Goal: Task Accomplishment & Management: Complete application form

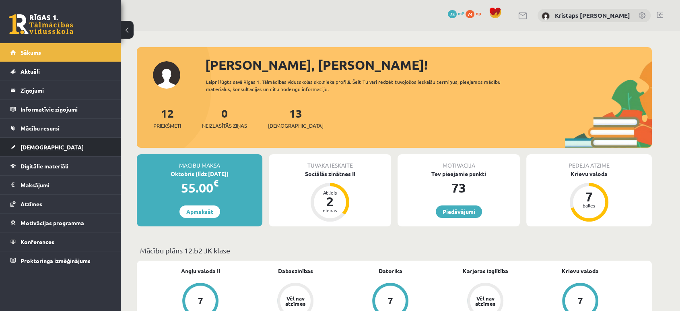
click at [76, 155] on link "[DEMOGRAPHIC_DATA]" at bounding box center [60, 147] width 100 height 19
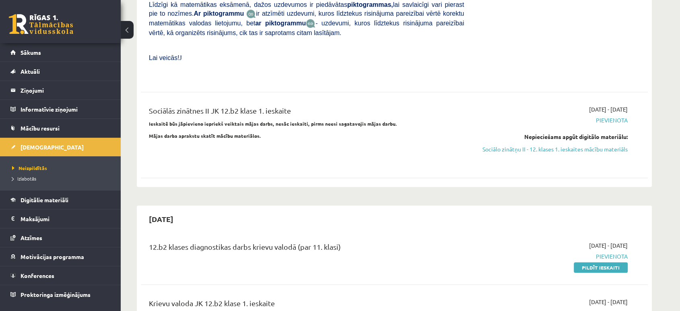
scroll to position [313, 0]
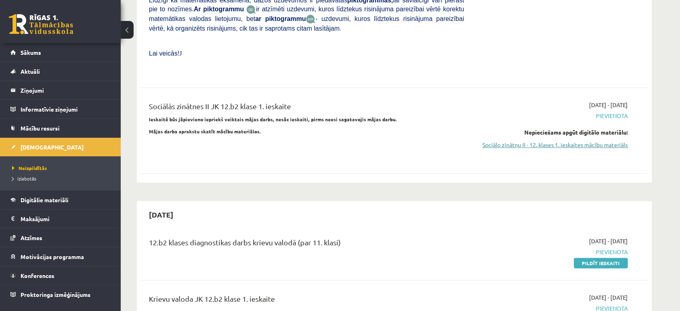
click at [615, 140] on link "Sociālo zinātņu II - 12. klases 1. ieskaites mācību materiāls" at bounding box center [552, 144] width 152 height 8
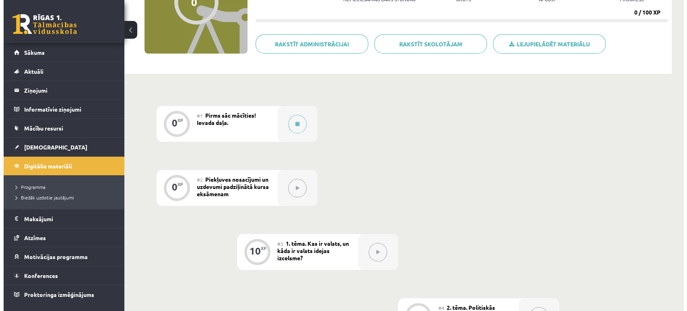
scroll to position [122, 0]
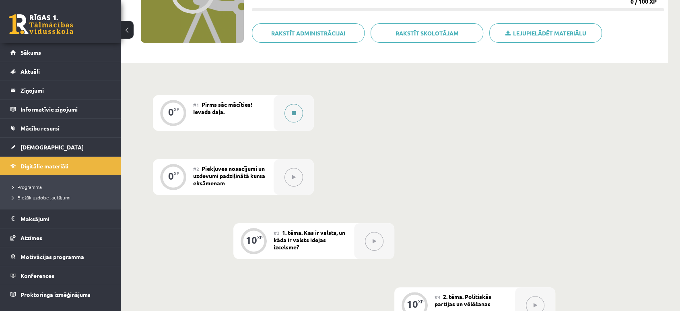
click at [291, 117] on button at bounding box center [294, 113] width 19 height 19
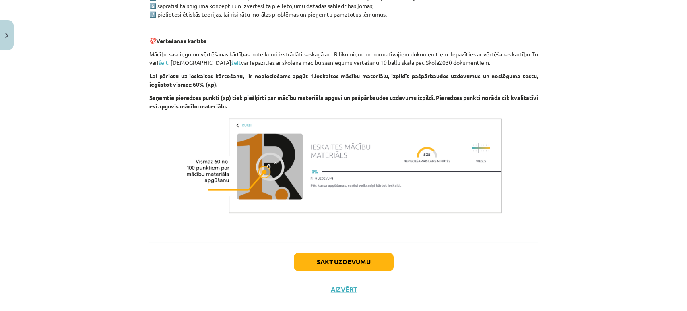
scroll to position [497, 0]
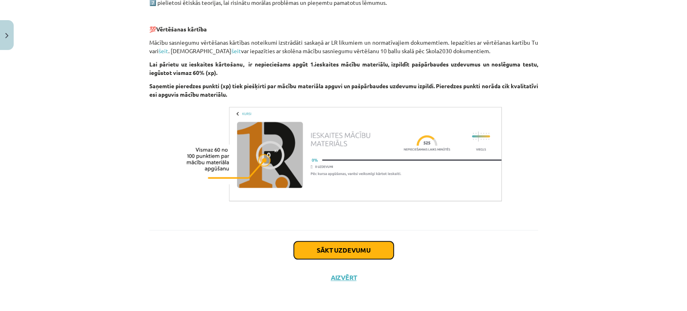
click at [357, 254] on button "Sākt uzdevumu" at bounding box center [344, 250] width 100 height 18
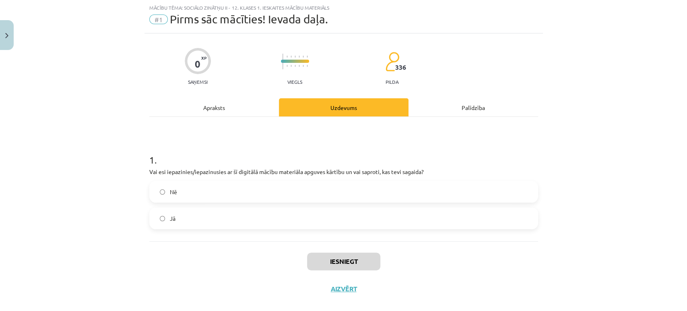
scroll to position [20, 0]
click at [345, 218] on label "Jā" at bounding box center [343, 219] width 387 height 20
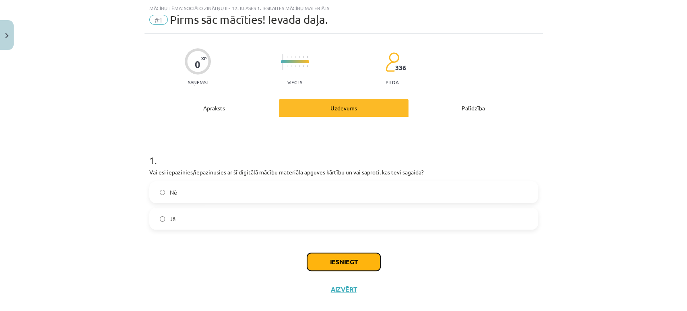
click at [344, 261] on button "Iesniegt" at bounding box center [343, 262] width 73 height 18
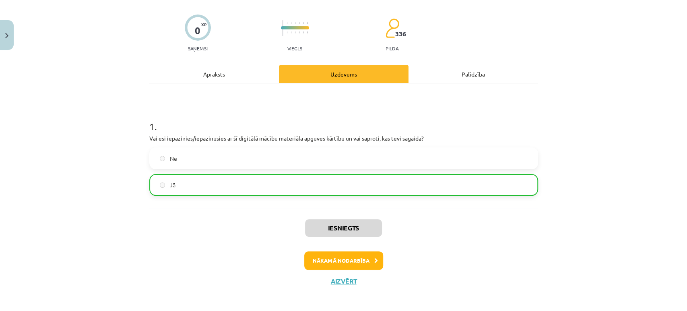
scroll to position [57, 0]
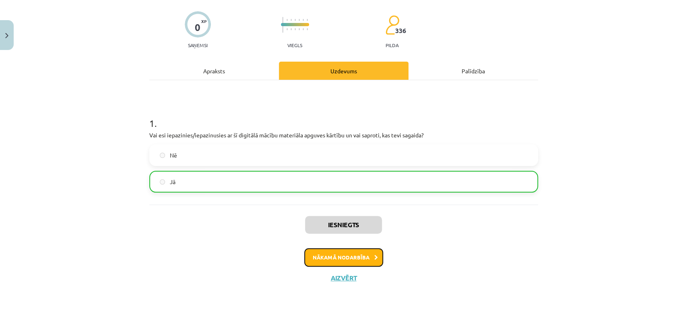
click at [343, 258] on button "Nākamā nodarbība" at bounding box center [343, 257] width 79 height 19
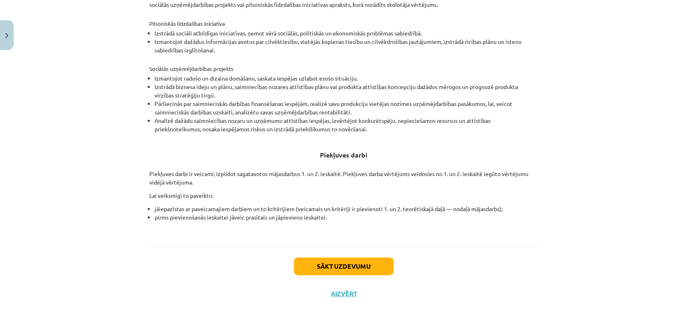
scroll to position [266, 0]
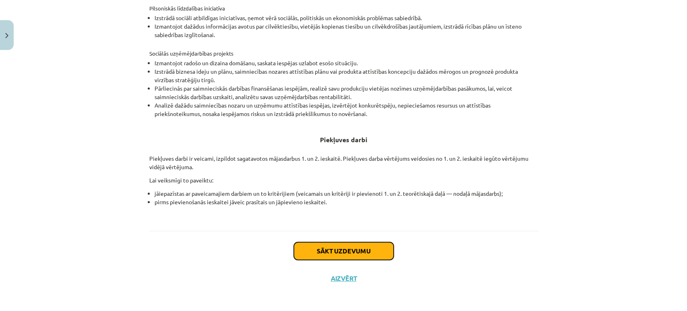
click at [345, 258] on button "Sākt uzdevumu" at bounding box center [344, 251] width 100 height 18
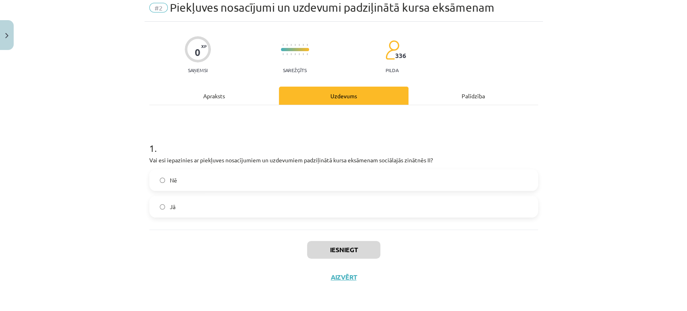
scroll to position [20, 0]
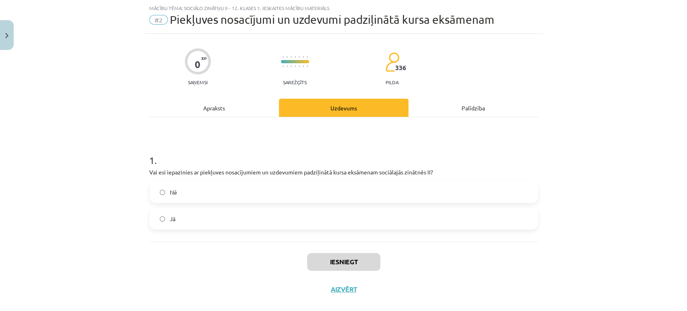
click at [344, 222] on label "Jā" at bounding box center [343, 219] width 387 height 20
click at [348, 260] on button "Iesniegt" at bounding box center [343, 262] width 73 height 18
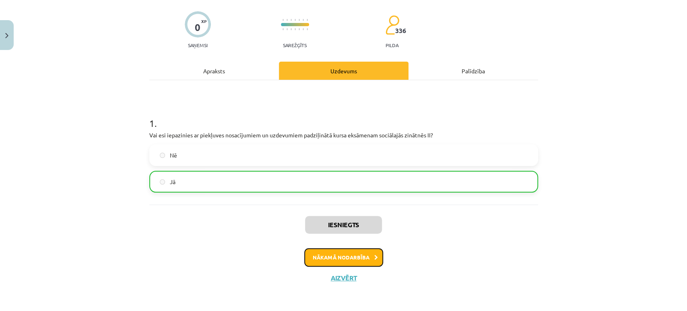
click at [345, 254] on button "Nākamā nodarbība" at bounding box center [343, 257] width 79 height 19
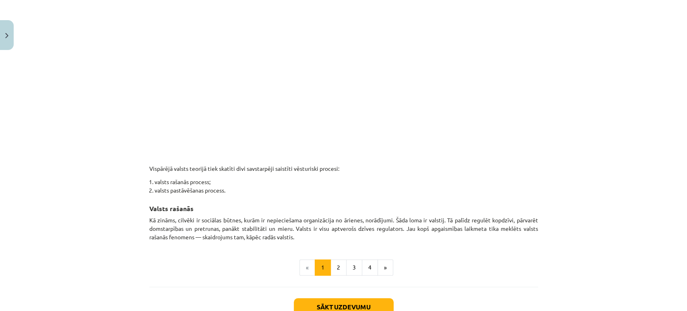
scroll to position [435, 0]
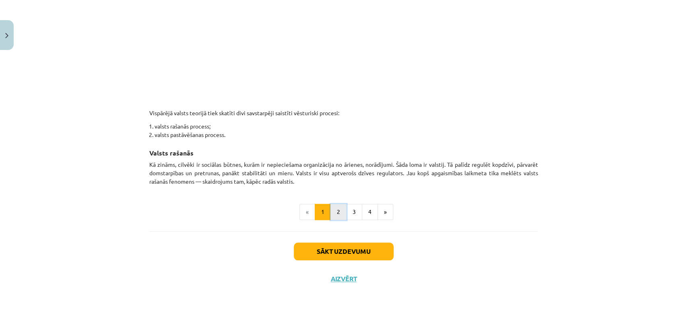
click at [338, 215] on button "2" at bounding box center [339, 212] width 16 height 16
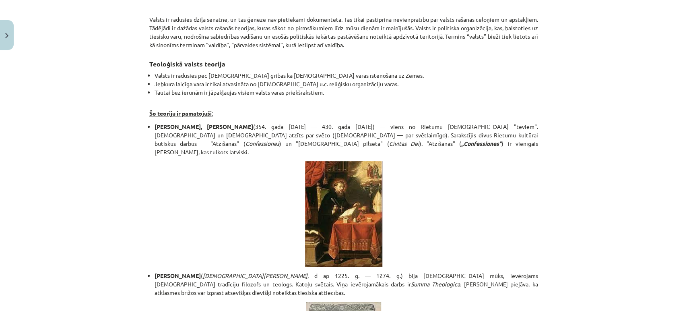
scroll to position [144, 0]
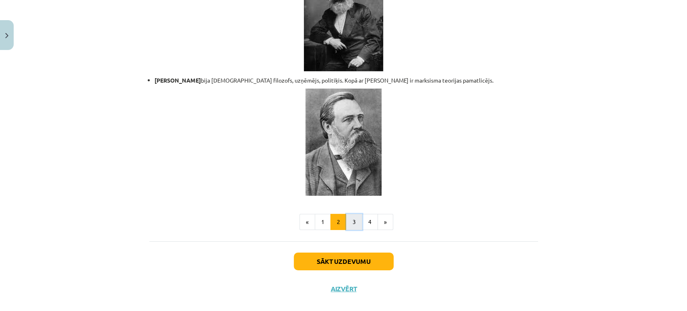
click at [351, 214] on button "3" at bounding box center [354, 222] width 16 height 16
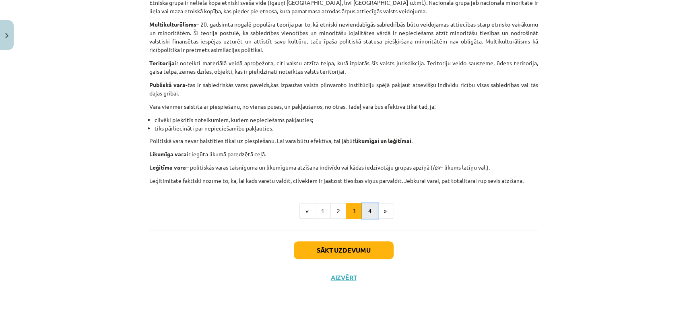
click at [368, 213] on button "4" at bounding box center [370, 211] width 16 height 16
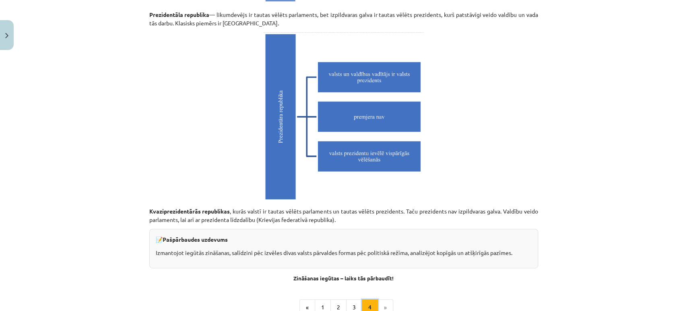
scroll to position [2276, 0]
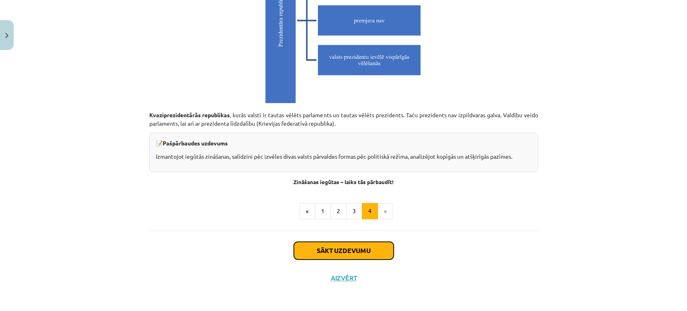
click at [342, 250] on button "Sākt uzdevumu" at bounding box center [344, 251] width 100 height 18
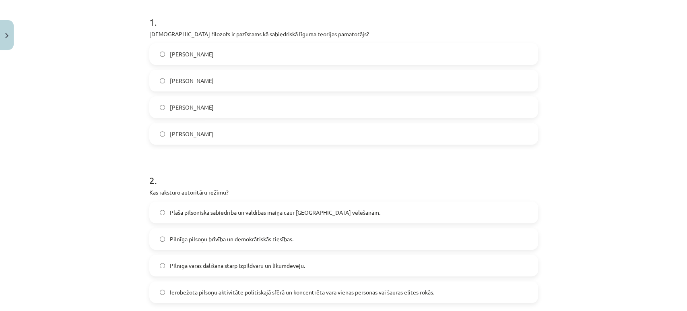
scroll to position [154, 0]
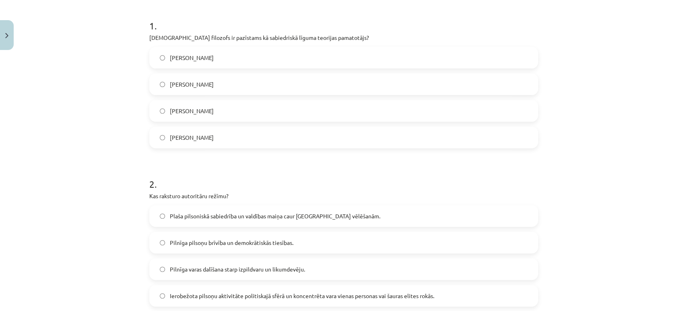
click at [232, 86] on label "Tomass Hobss" at bounding box center [343, 84] width 387 height 20
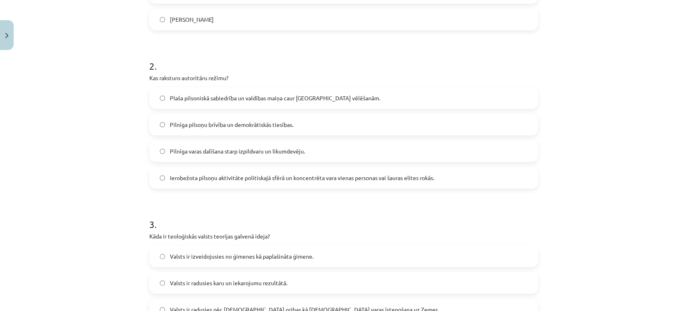
scroll to position [288, 0]
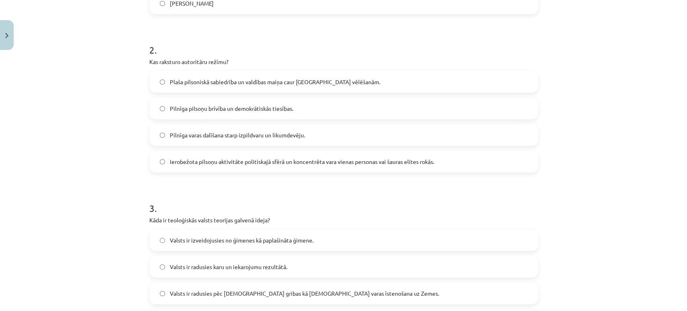
click at [251, 162] on span "Ierobežota pilsoņu aktivitāte politiskajā sfērā un koncentrēta vara vienas pers…" at bounding box center [302, 161] width 264 height 8
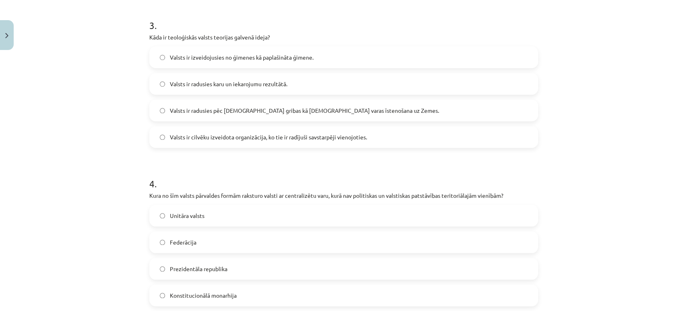
scroll to position [467, 0]
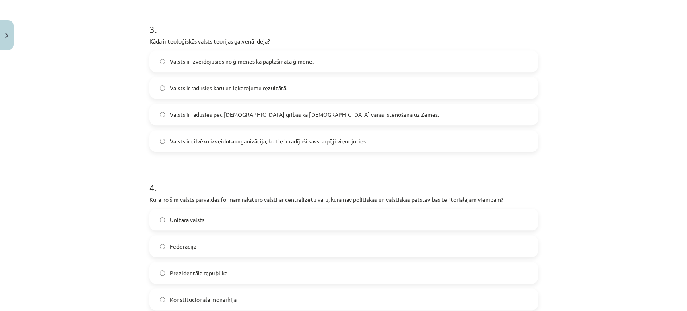
click at [255, 115] on span "Valsts ir radusies pēc Dieva gribas kā dievišķās varas īstenošana uz Zemes." at bounding box center [304, 114] width 269 height 8
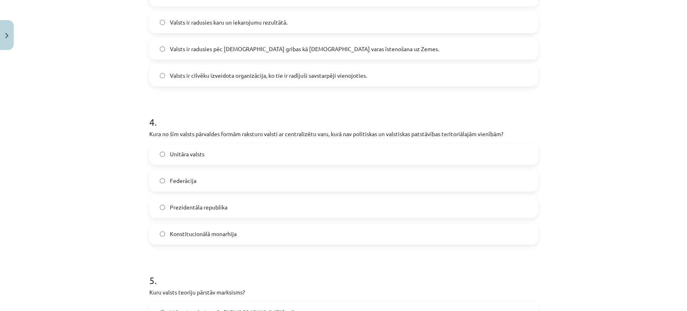
scroll to position [557, 0]
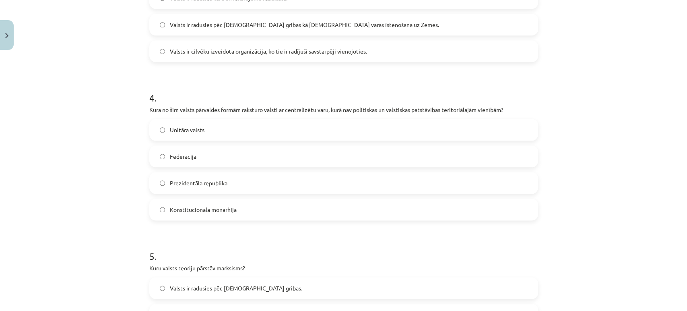
click at [191, 130] on span "Unitāra valsts" at bounding box center [187, 130] width 35 height 8
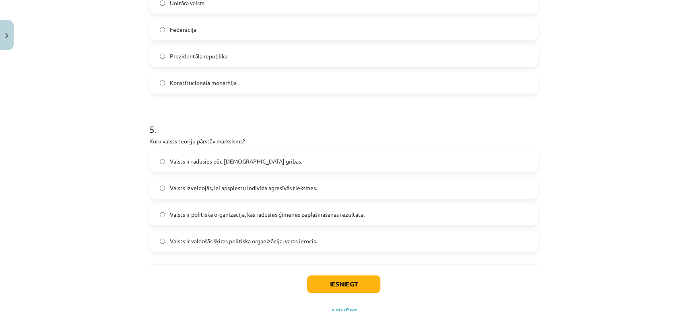
scroll to position [691, 0]
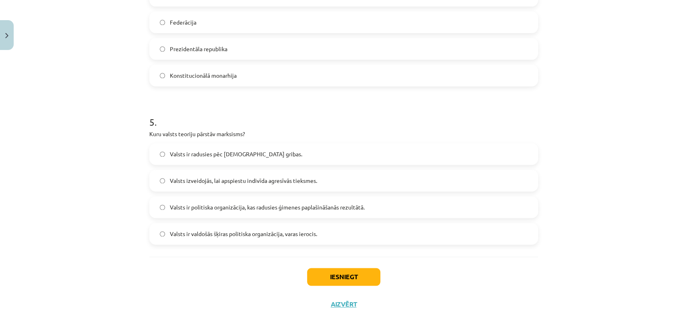
click at [241, 238] on label "Valsts ir valdošās šķiras politiska organizācija, varas ierocis." at bounding box center [343, 233] width 387 height 20
click at [289, 213] on label "Valsts ir politiska organizācija, kas radusies ģimenes paplašināšanās rezultātā." at bounding box center [343, 207] width 387 height 20
click at [259, 180] on span "Valsts izveidojās, lai apspiestu indivīda agresīvās tieksmes." at bounding box center [243, 180] width 147 height 8
click at [341, 279] on button "Iesniegt" at bounding box center [343, 277] width 73 height 18
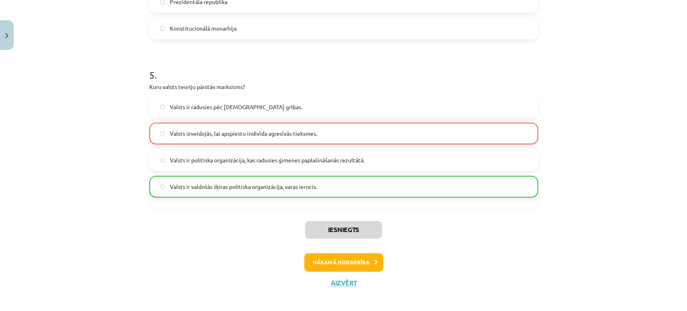
scroll to position [743, 0]
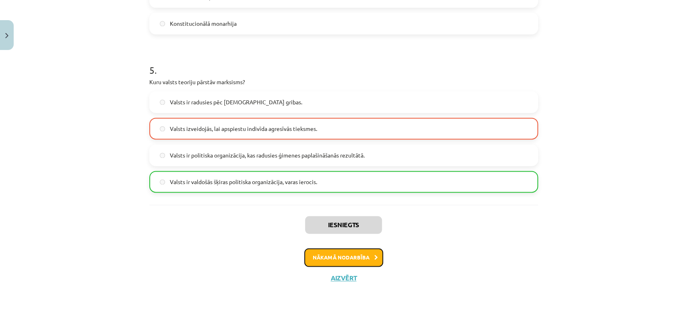
click at [334, 258] on button "Nākamā nodarbība" at bounding box center [343, 257] width 79 height 19
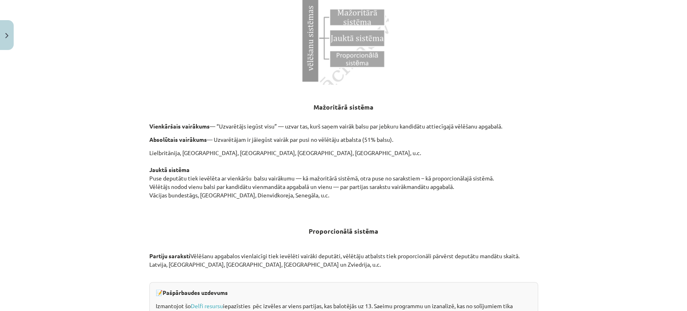
scroll to position [815, 0]
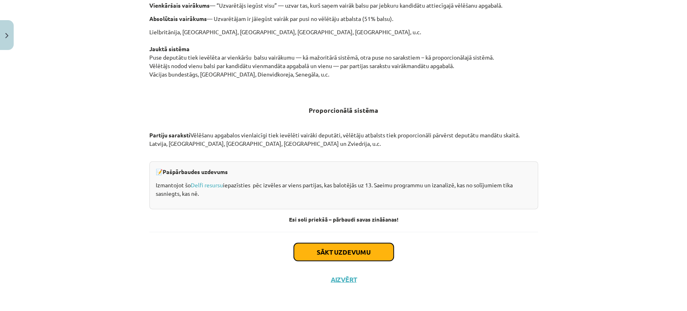
click at [344, 252] on button "Sākt uzdevumu" at bounding box center [344, 252] width 100 height 18
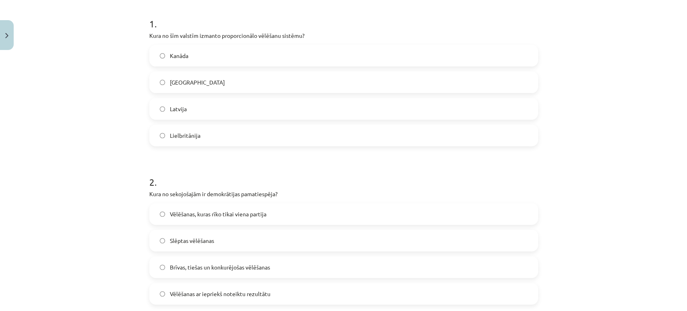
scroll to position [154, 0]
click at [229, 108] on label "Latvija" at bounding box center [343, 111] width 387 height 20
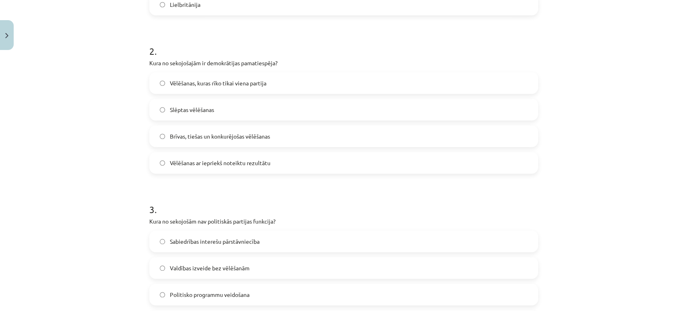
scroll to position [288, 0]
click at [213, 138] on span "Brīvas, tiešas un konkurējošas vēlēšanas" at bounding box center [220, 135] width 100 height 8
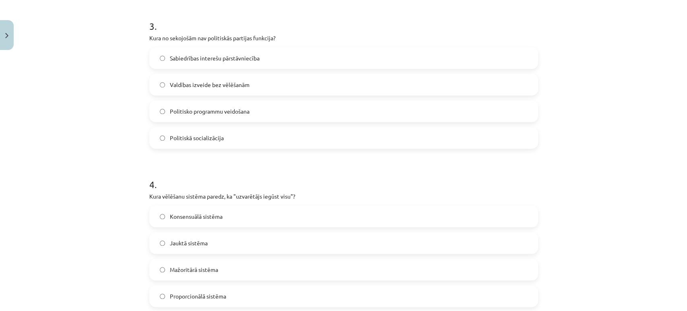
scroll to position [467, 0]
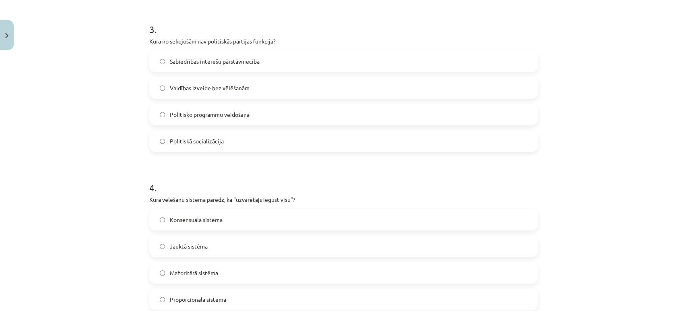
click at [222, 91] on span "Valdības izveide bez vēlēšanām" at bounding box center [210, 88] width 80 height 8
click at [202, 276] on label "Mažoritārā sistēma" at bounding box center [343, 272] width 387 height 20
click at [163, 273] on label "Mažoritārā sistēma" at bounding box center [343, 272] width 387 height 20
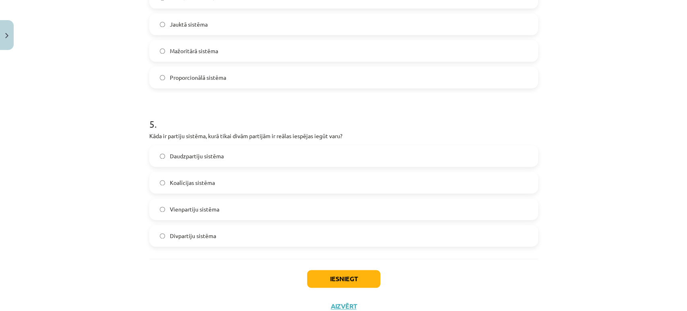
scroll to position [691, 0]
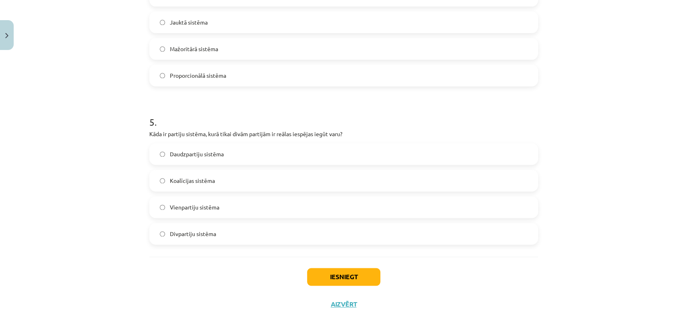
click at [195, 239] on label "Divpartiju sistēma" at bounding box center [343, 233] width 387 height 20
click at [335, 279] on button "Iesniegt" at bounding box center [343, 277] width 73 height 18
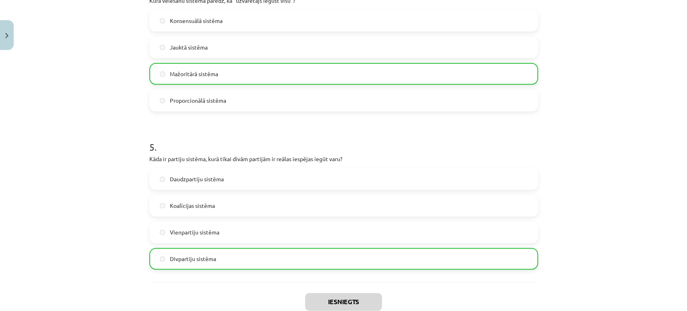
scroll to position [671, 0]
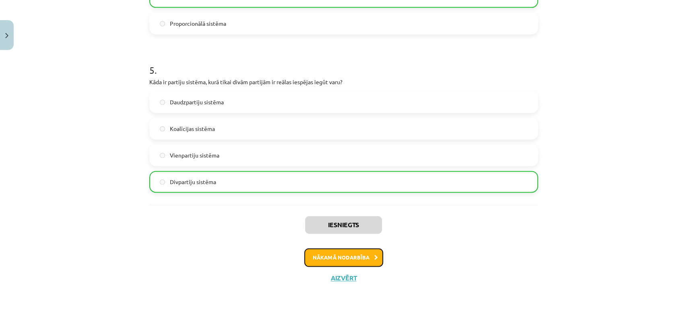
click at [339, 260] on button "Nākamā nodarbība" at bounding box center [343, 257] width 79 height 19
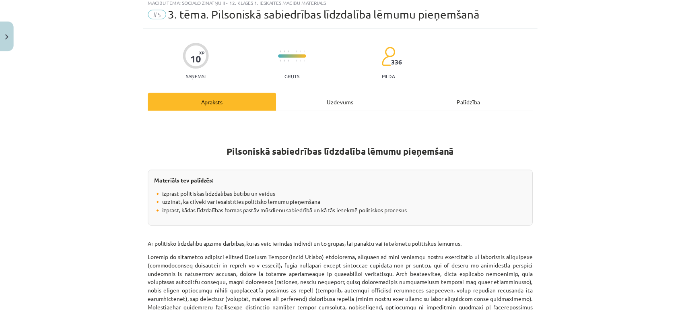
scroll to position [20, 0]
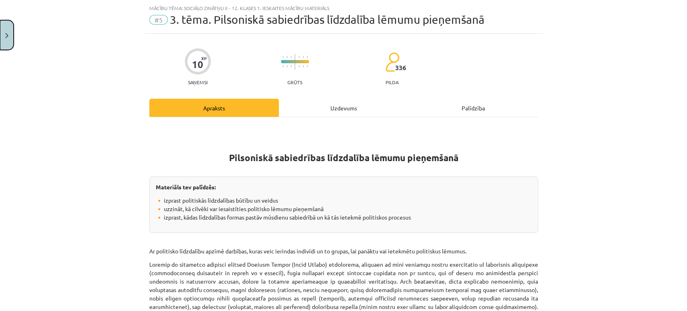
click at [5, 33] on img "Close" at bounding box center [6, 35] width 3 height 5
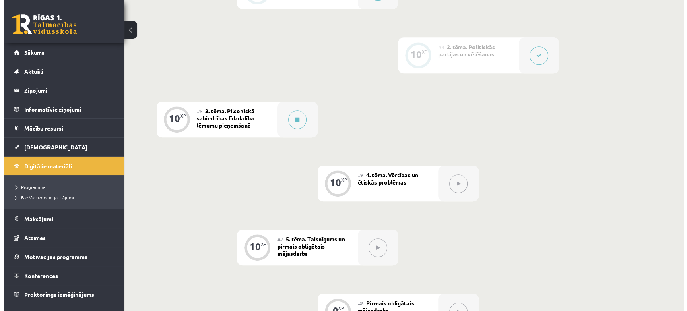
scroll to position [357, 0]
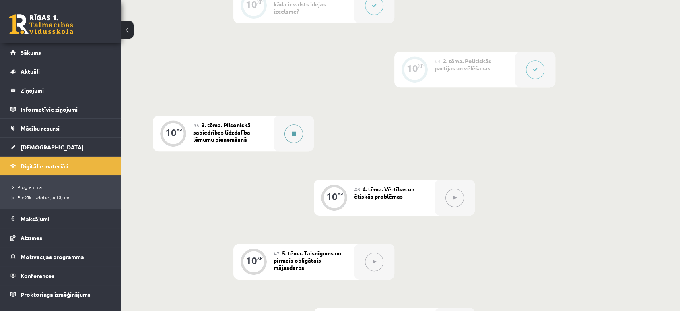
click at [298, 134] on button at bounding box center [294, 133] width 19 height 19
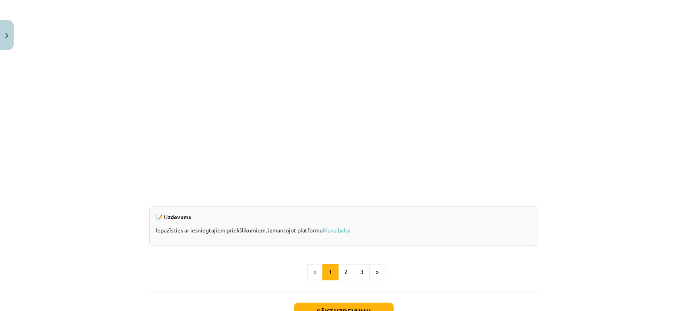
scroll to position [667, 0]
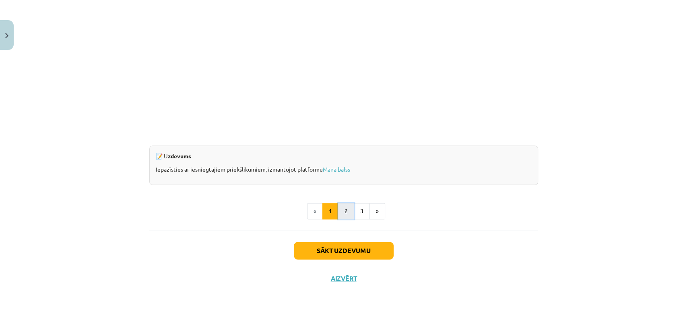
click at [343, 215] on button "2" at bounding box center [346, 211] width 16 height 16
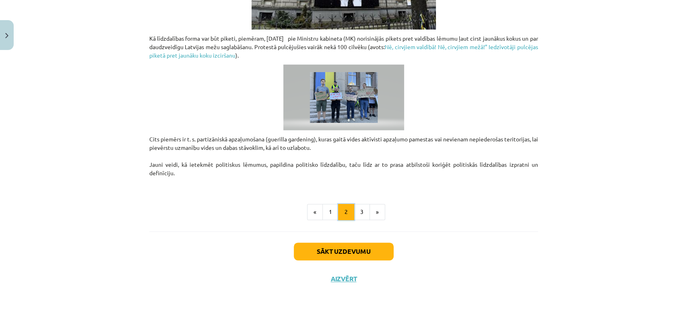
scroll to position [610, 0]
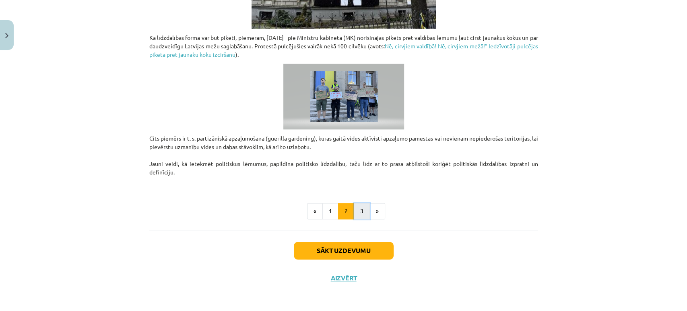
click at [361, 209] on button "3" at bounding box center [362, 211] width 16 height 16
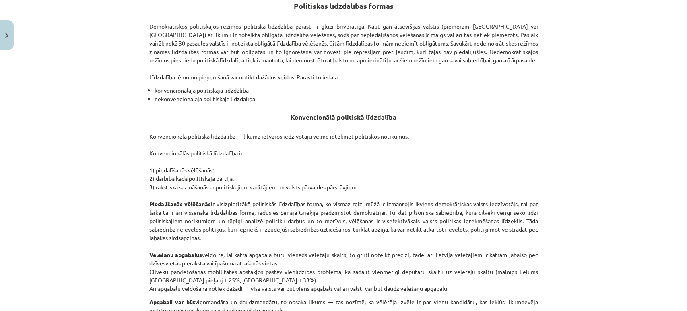
scroll to position [144, 0]
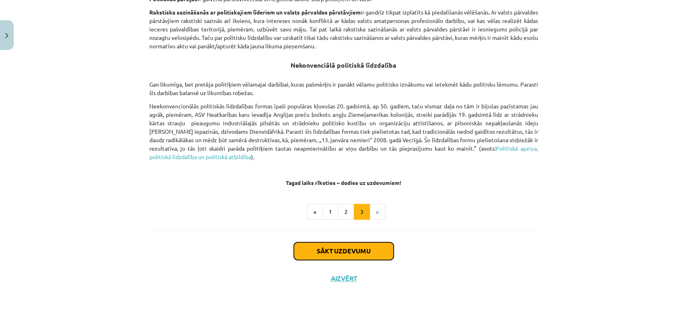
click at [344, 254] on button "Sākt uzdevumu" at bounding box center [344, 251] width 100 height 18
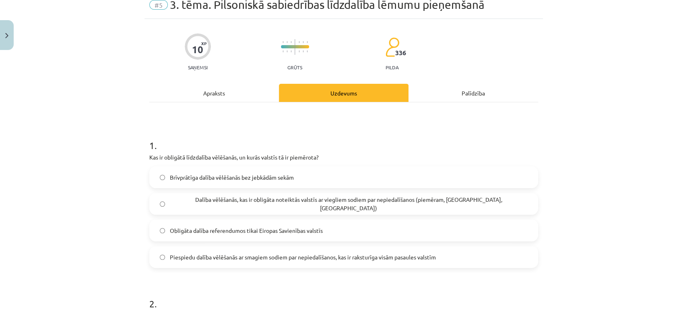
scroll to position [20, 0]
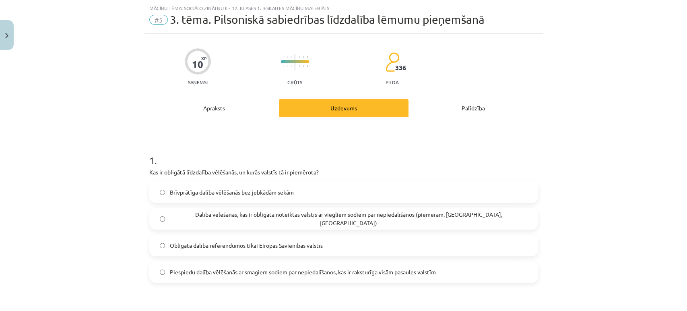
drag, startPoint x: 292, startPoint y: 190, endPoint x: 237, endPoint y: 197, distance: 55.1
click at [290, 191] on label "Brīvprātīga dalība vēlēšanās bez jebkādām sekām" at bounding box center [343, 192] width 387 height 20
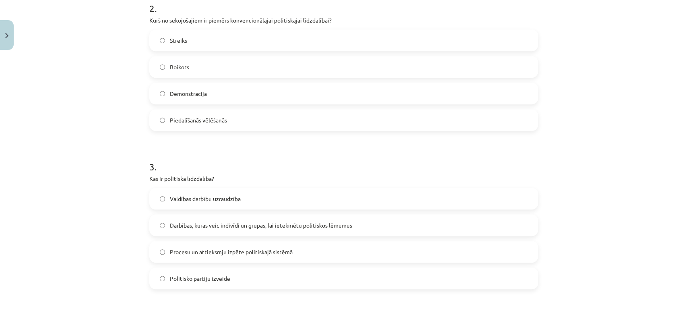
scroll to position [333, 0]
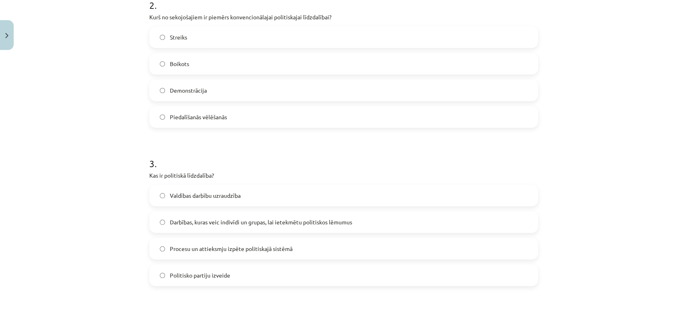
click at [225, 121] on label "Piedalīšanās vēlēšanās" at bounding box center [343, 117] width 387 height 20
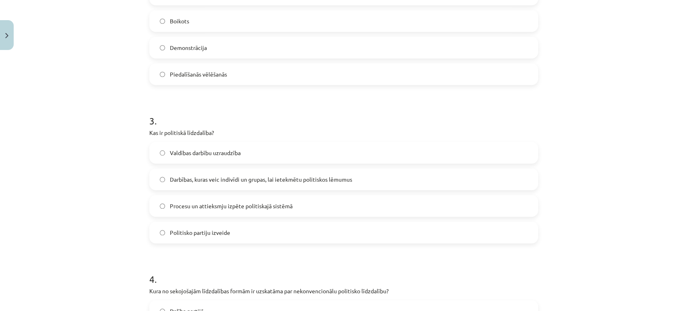
scroll to position [378, 0]
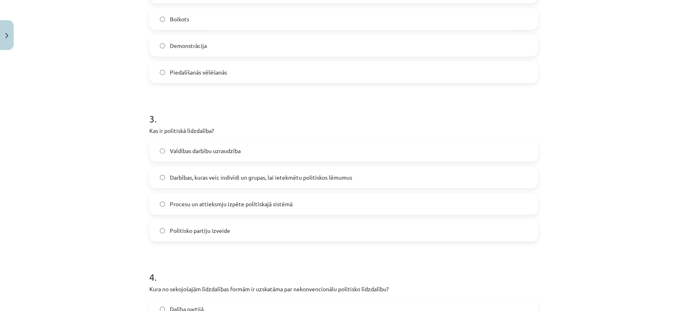
click at [221, 180] on span "Darbības, kuras veic indivīdi un grupas, lai ietekmētu politiskos lēmumus" at bounding box center [261, 177] width 182 height 8
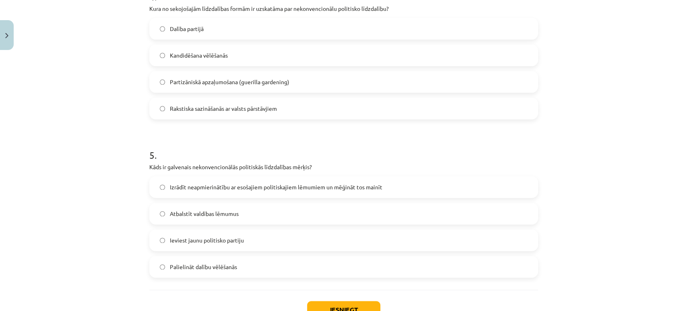
scroll to position [628, 0]
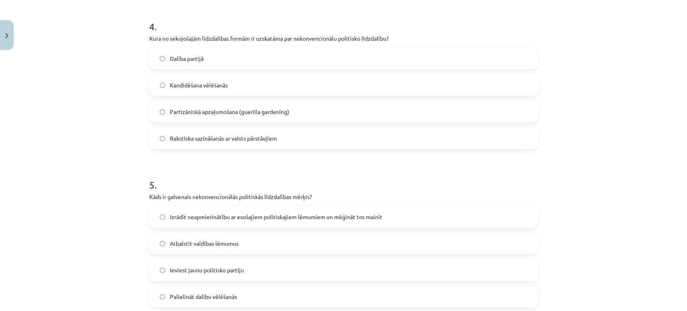
click at [225, 116] on label "Partizāniskā apzaļumošana (guerilla gardening)" at bounding box center [343, 111] width 387 height 20
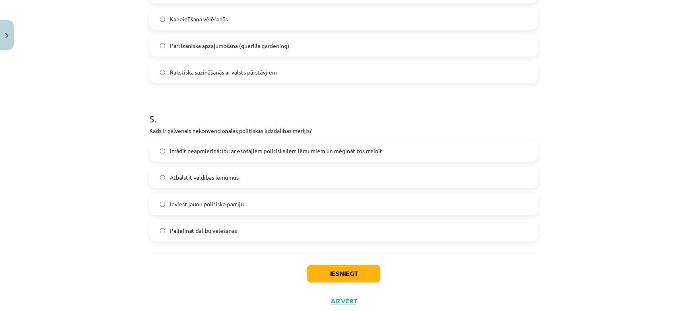
scroll to position [717, 0]
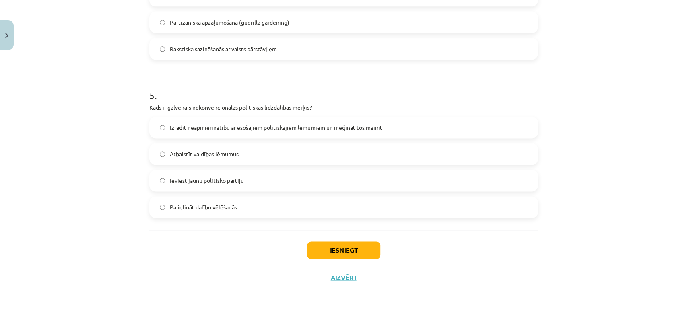
click at [195, 131] on label "Izrādīt neapmierinātību ar esošajiem politiskajiem lēmumiem un mēģināt tos main…" at bounding box center [343, 127] width 387 height 20
click at [342, 250] on button "Iesniegt" at bounding box center [343, 250] width 73 height 18
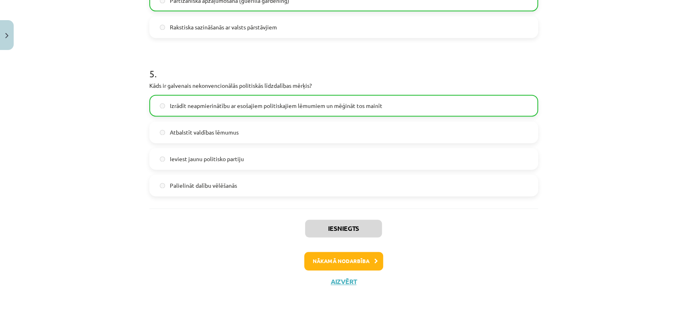
scroll to position [743, 0]
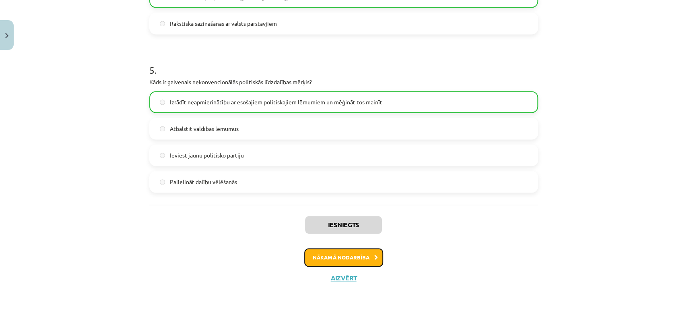
click at [344, 258] on button "Nākamā nodarbība" at bounding box center [343, 257] width 79 height 19
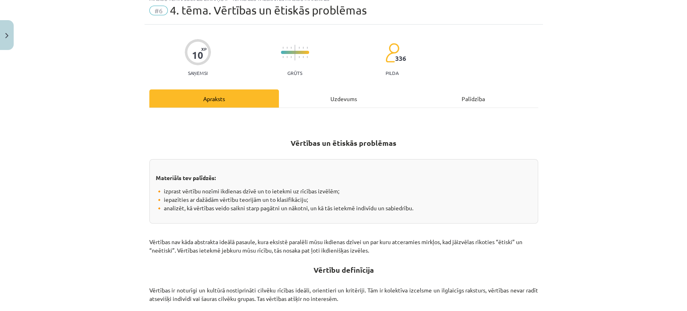
scroll to position [20, 0]
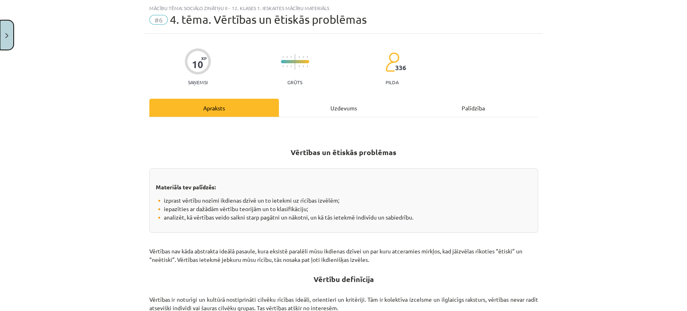
drag, startPoint x: 5, startPoint y: 37, endPoint x: 13, endPoint y: 42, distance: 9.9
click at [4, 38] on button "Close" at bounding box center [7, 35] width 14 height 30
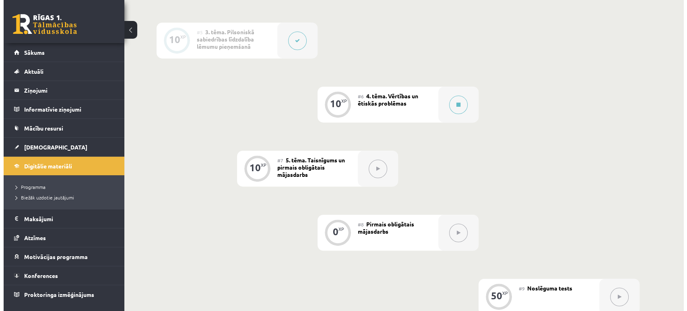
scroll to position [492, 0]
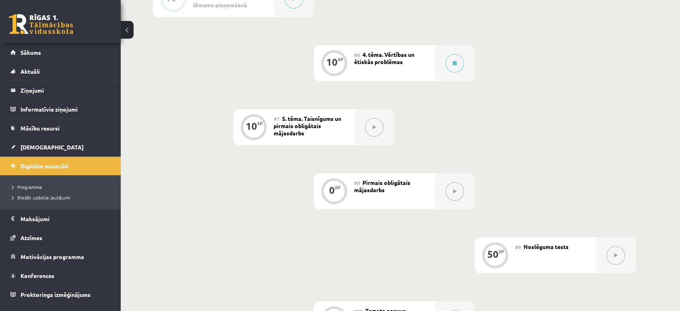
click at [421, 66] on div "#6 4. tēma. Vērtības un ētiskās problēmas" at bounding box center [394, 63] width 81 height 36
click at [454, 64] on icon at bounding box center [455, 63] width 4 height 5
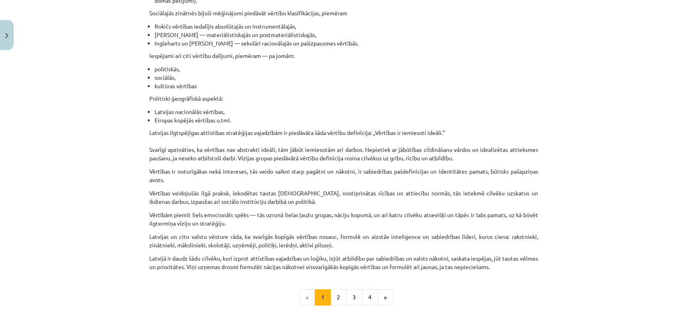
scroll to position [477, 0]
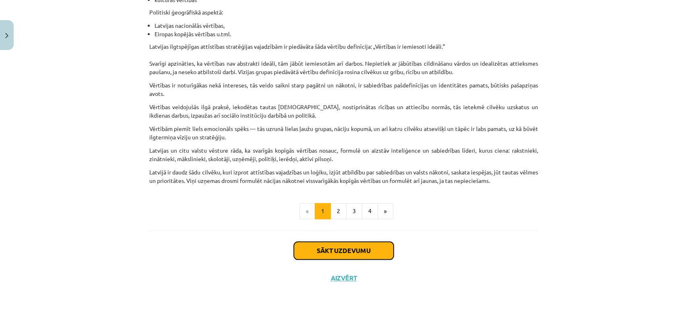
click at [350, 253] on button "Sākt uzdevumu" at bounding box center [344, 251] width 100 height 18
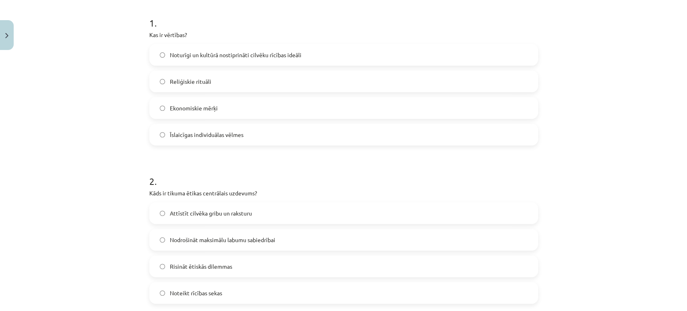
scroll to position [154, 0]
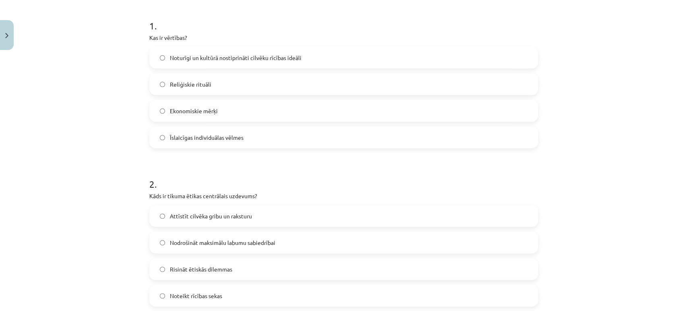
drag, startPoint x: 217, startPoint y: 60, endPoint x: 145, endPoint y: 155, distance: 119.5
click at [217, 60] on span "Noturīgi un kultūrā nostiprināti cilvēku rīcības ideāli" at bounding box center [236, 58] width 132 height 8
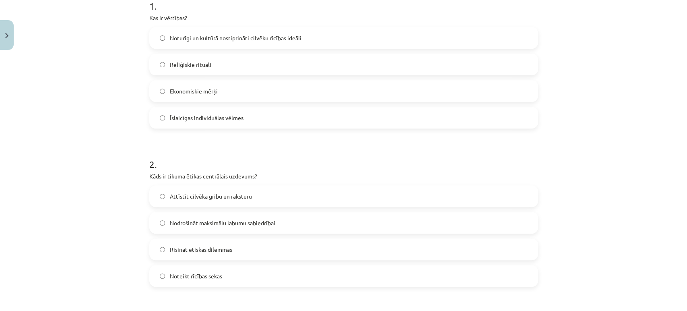
scroll to position [244, 0]
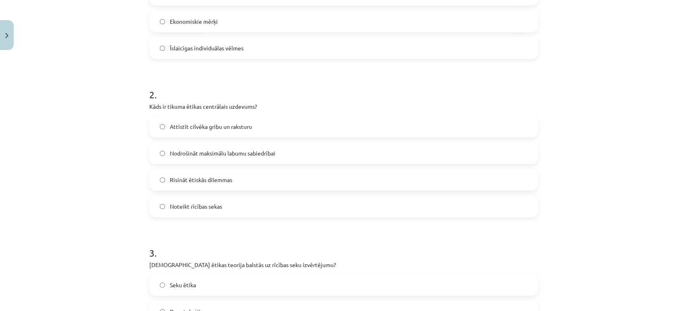
click at [196, 128] on span "Attīstīt cilvēka gribu un raksturu" at bounding box center [211, 126] width 82 height 8
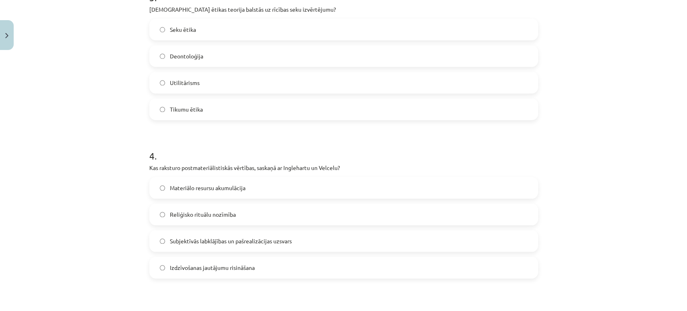
scroll to position [494, 0]
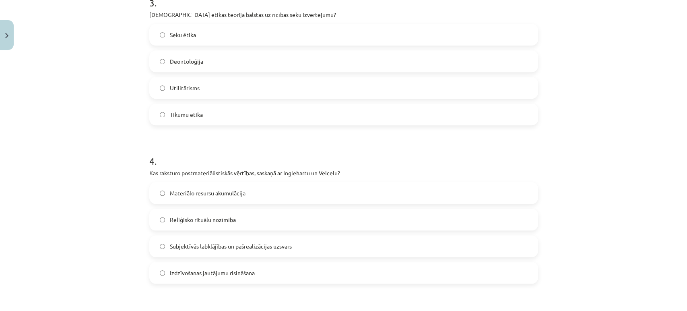
click at [245, 248] on span "Subjektīvās labklājības un pašrealizācijas uzsvars" at bounding box center [231, 246] width 122 height 8
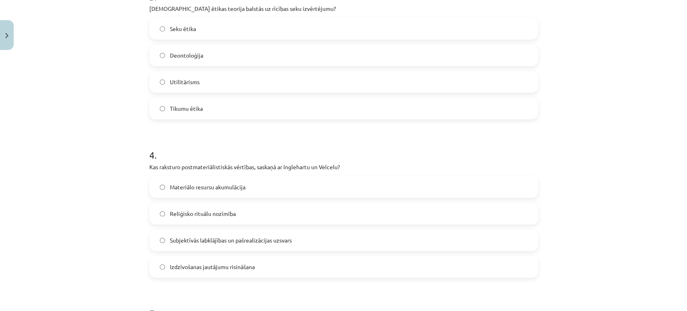
scroll to position [449, 0]
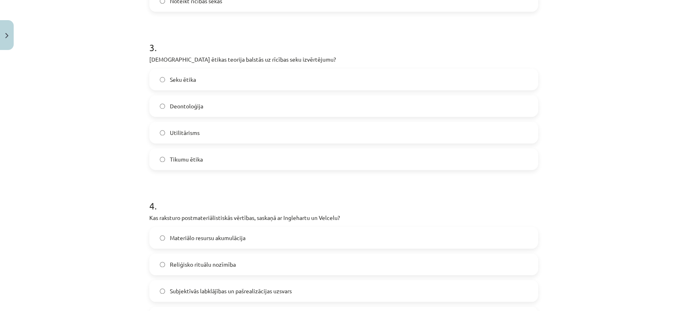
click at [213, 111] on label "Deontoloģija" at bounding box center [343, 106] width 387 height 20
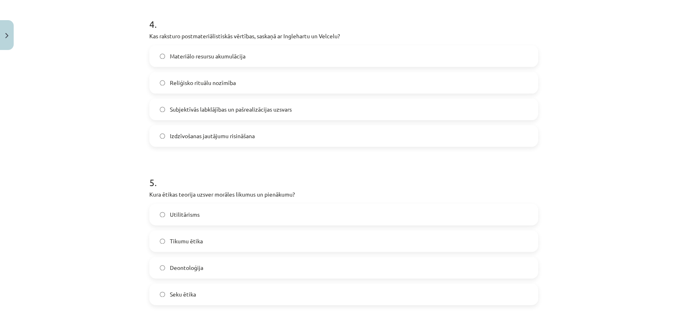
scroll to position [628, 0]
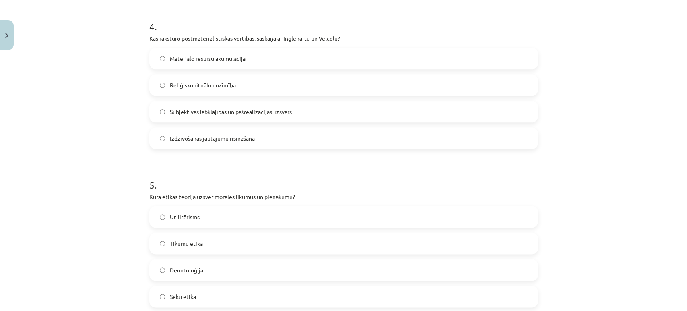
click at [203, 271] on label "Deontoloģija" at bounding box center [343, 270] width 387 height 20
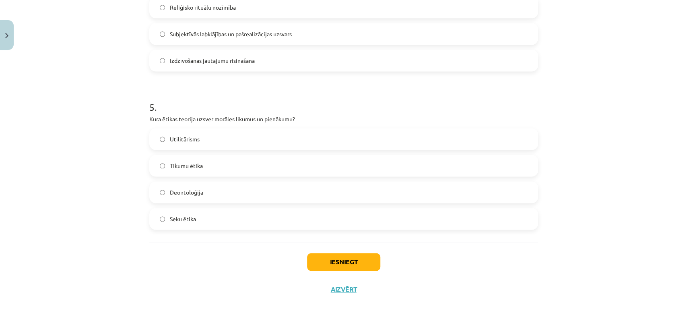
scroll to position [717, 0]
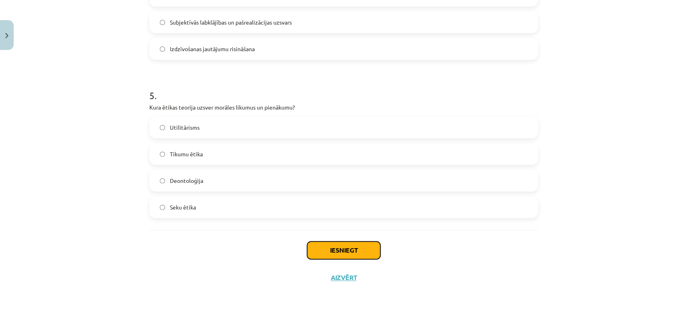
click at [356, 244] on button "Iesniegt" at bounding box center [343, 250] width 73 height 18
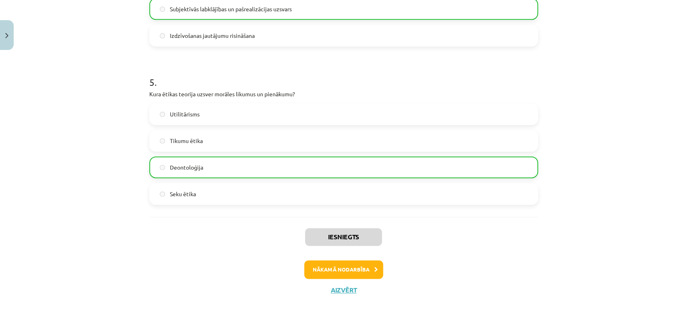
scroll to position [743, 0]
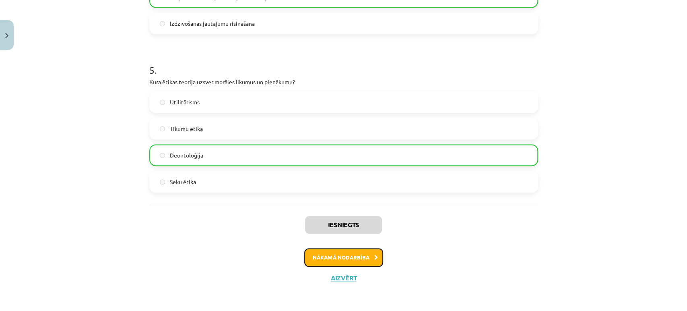
click at [350, 259] on button "Nākamā nodarbība" at bounding box center [343, 257] width 79 height 19
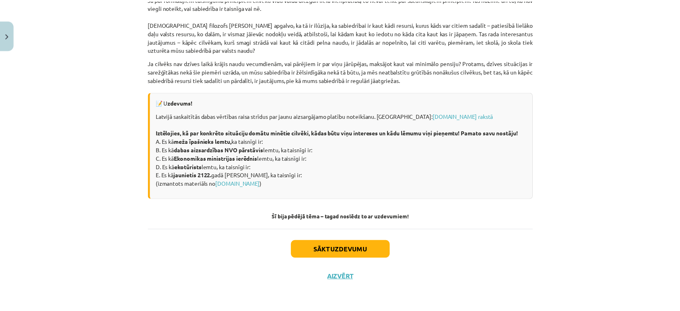
scroll to position [1093, 0]
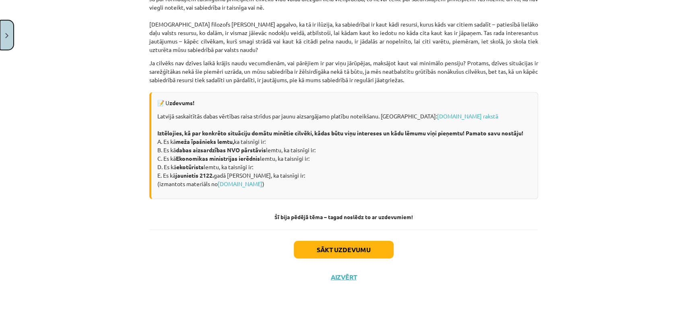
click at [6, 41] on button "Close" at bounding box center [7, 35] width 14 height 30
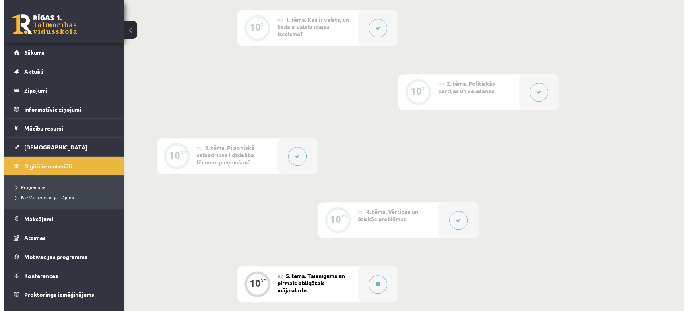
scroll to position [447, 0]
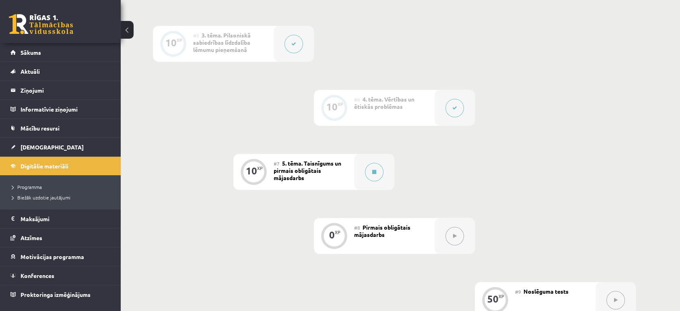
click at [325, 169] on div "#7 5. tēma. Taisnīgums un pirmais obligātais mājasdarbs" at bounding box center [314, 172] width 81 height 36
click at [377, 172] on button at bounding box center [374, 172] width 19 height 19
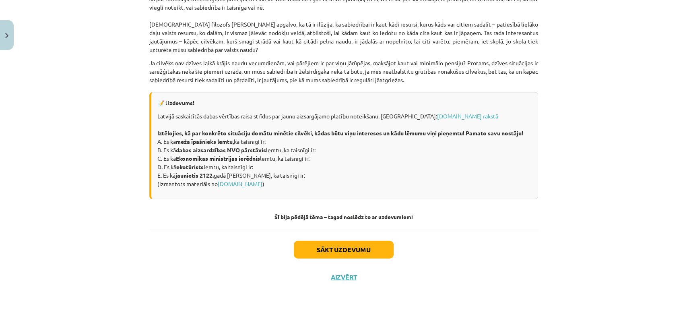
scroll to position [1093, 0]
click at [328, 250] on button "Sākt uzdevumu" at bounding box center [344, 250] width 100 height 18
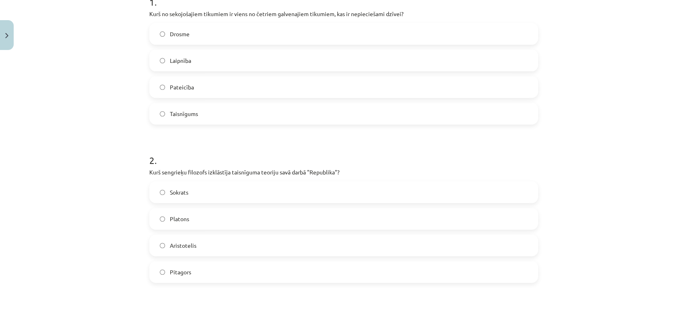
scroll to position [180, 0]
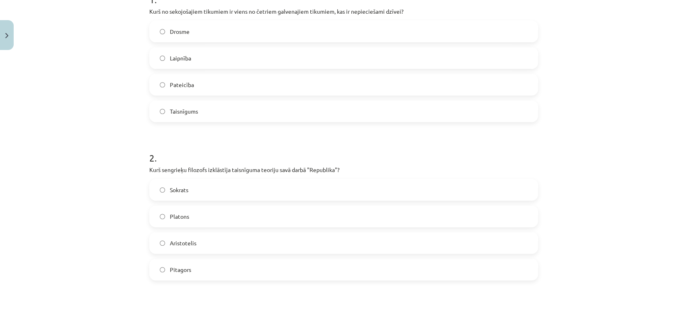
click at [194, 112] on label "Taisnīgums" at bounding box center [343, 111] width 387 height 20
click at [198, 218] on label "Platons" at bounding box center [343, 216] width 387 height 20
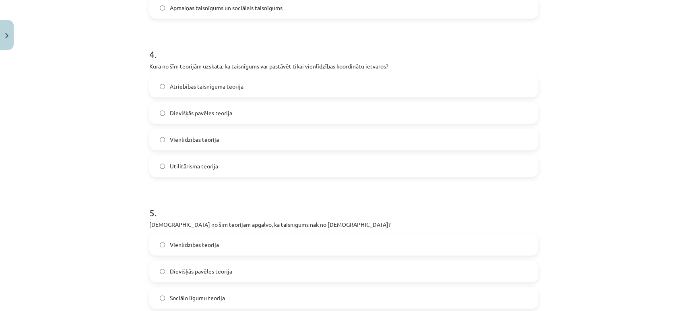
scroll to position [673, 0]
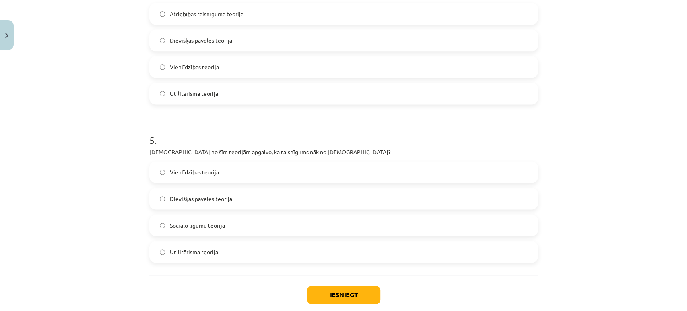
click at [194, 194] on span "Dievišķās pavēles teorija" at bounding box center [201, 198] width 62 height 8
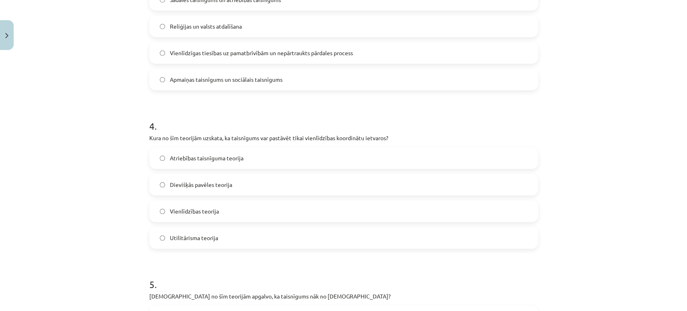
scroll to position [494, 0]
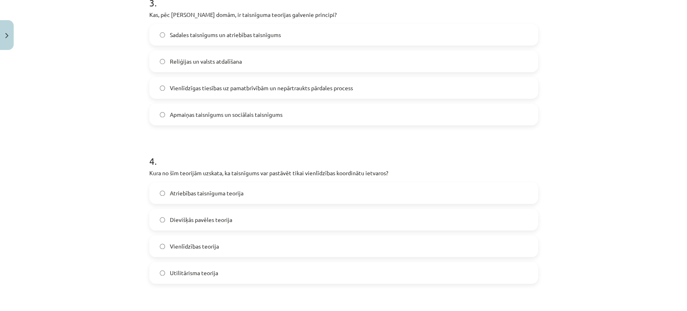
click at [212, 250] on span "Vienlīdzības teorija" at bounding box center [194, 246] width 49 height 8
click at [225, 89] on span "Vienlīdzīgas tiesības uz pamatbrīvībām un nepārtraukts pārdales process" at bounding box center [261, 88] width 183 height 8
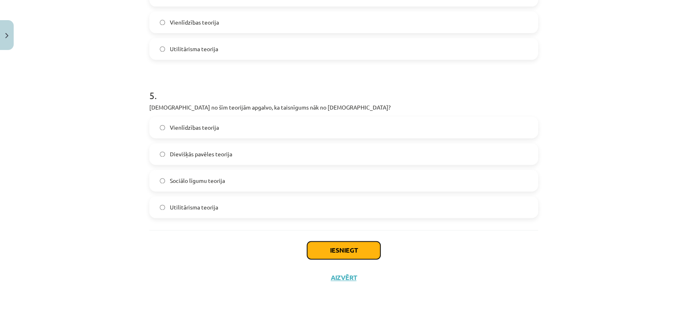
click at [345, 254] on button "Iesniegt" at bounding box center [343, 250] width 73 height 18
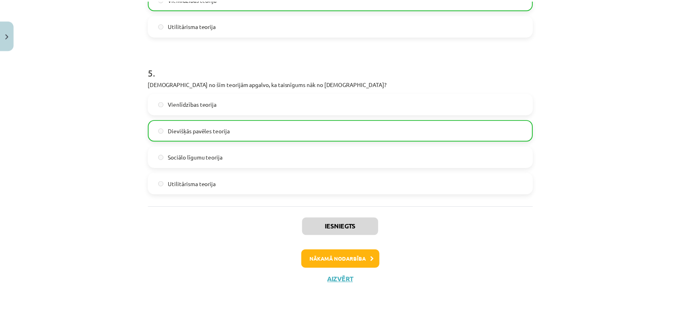
scroll to position [743, 0]
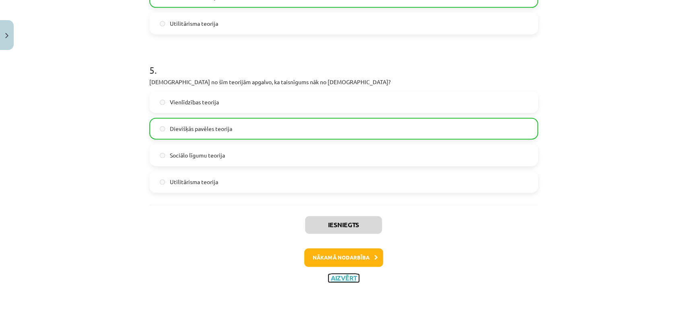
click at [344, 279] on button "Aizvērt" at bounding box center [343, 278] width 31 height 8
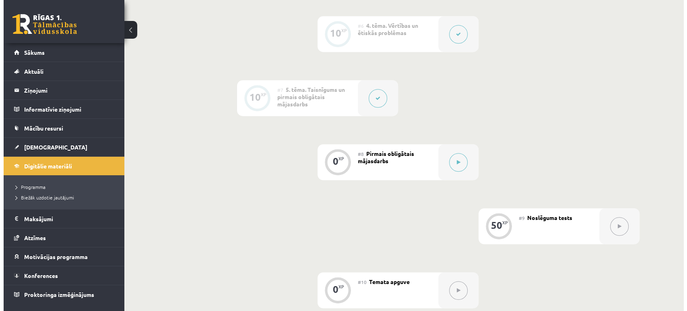
scroll to position [537, 0]
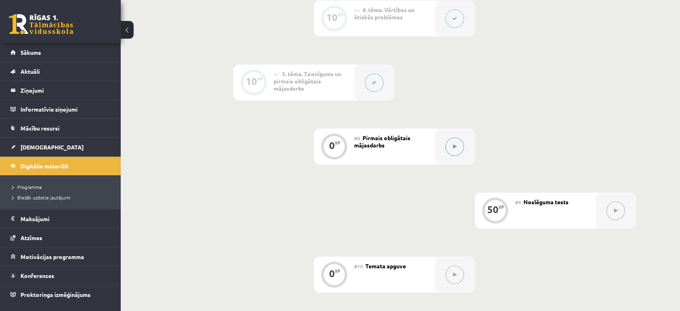
click at [446, 144] on button at bounding box center [455, 146] width 19 height 19
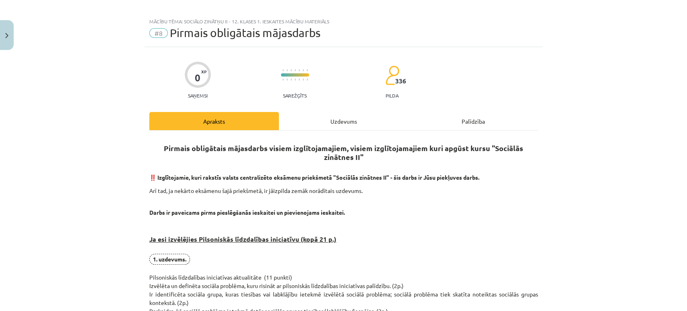
scroll to position [0, 0]
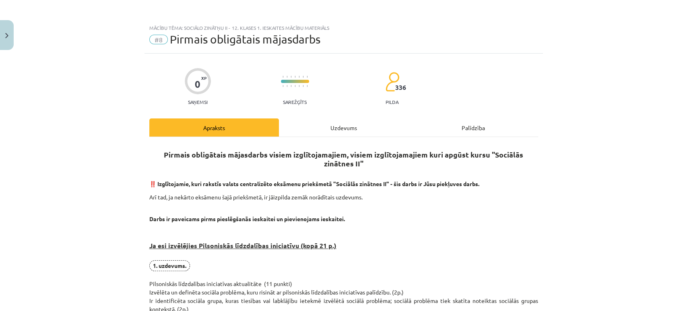
click at [473, 126] on div "Palīdzība" at bounding box center [474, 127] width 130 height 18
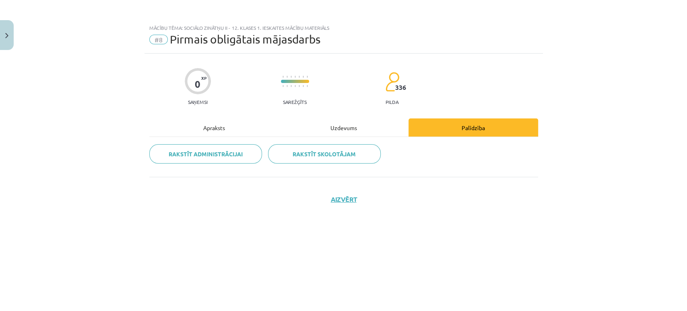
click at [221, 135] on div "Apraksts" at bounding box center [214, 127] width 130 height 18
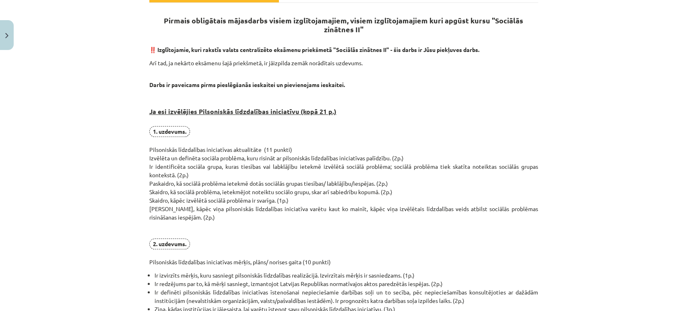
scroll to position [115, 0]
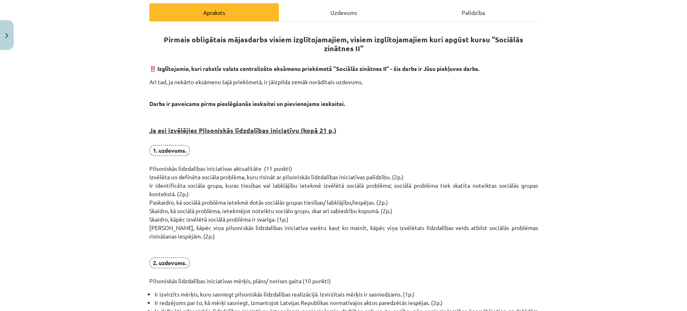
click at [340, 14] on div "Uzdevums" at bounding box center [344, 12] width 130 height 18
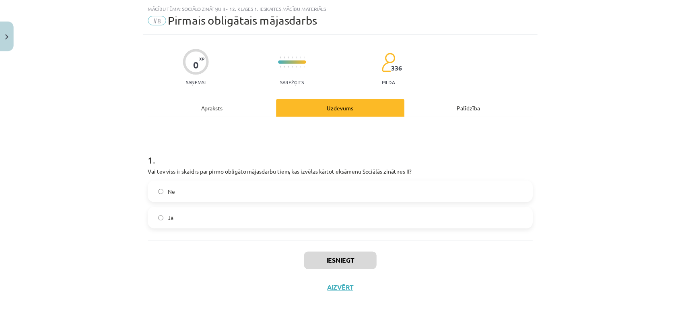
scroll to position [20, 0]
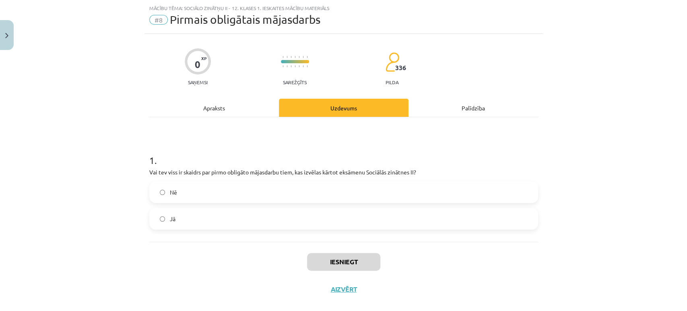
click at [301, 191] on label "Nē" at bounding box center [343, 192] width 387 height 20
click at [11, 40] on button "Close" at bounding box center [7, 35] width 14 height 30
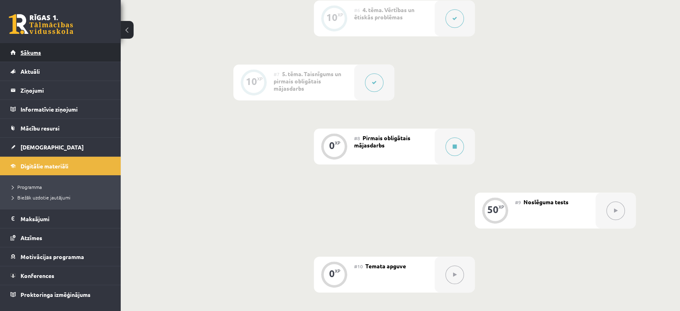
click at [45, 50] on link "Sākums" at bounding box center [60, 52] width 100 height 19
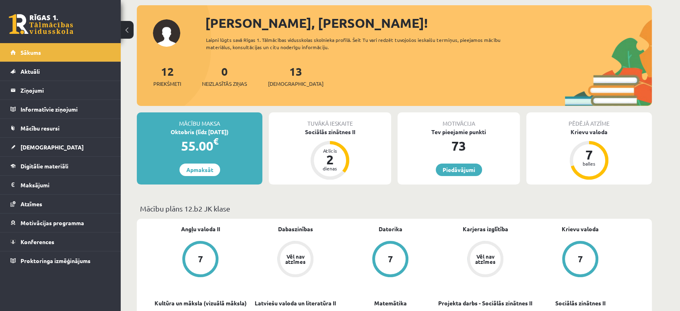
scroll to position [45, 0]
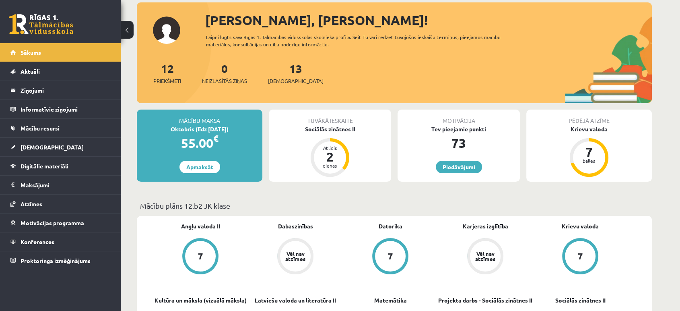
click at [331, 159] on div "2" at bounding box center [330, 156] width 24 height 13
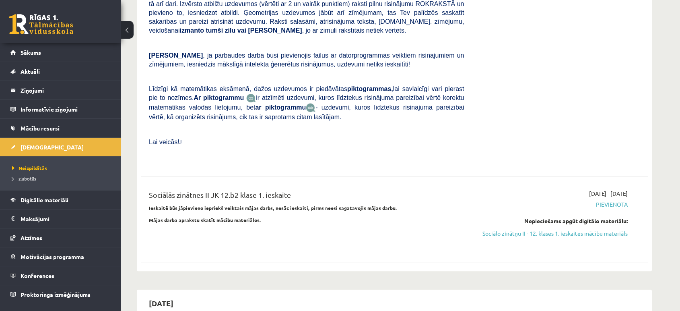
scroll to position [313, 0]
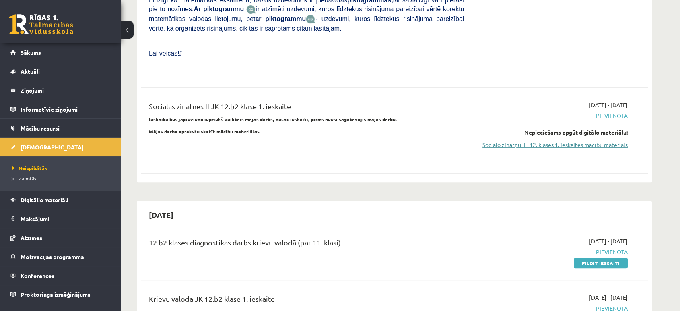
click at [598, 140] on link "Sociālo zinātņu II - 12. klases 1. ieskaites mācību materiāls" at bounding box center [552, 144] width 152 height 8
click at [620, 112] on span "Pievienota" at bounding box center [552, 116] width 152 height 8
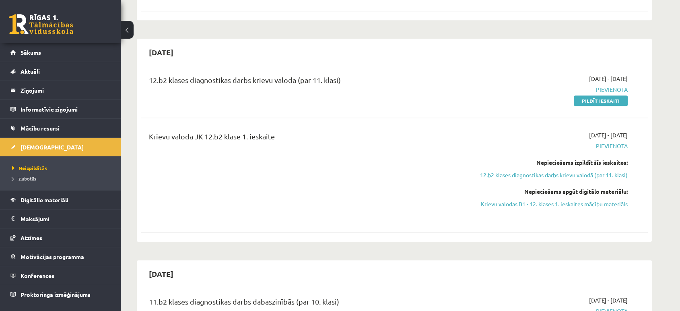
scroll to position [626, 0]
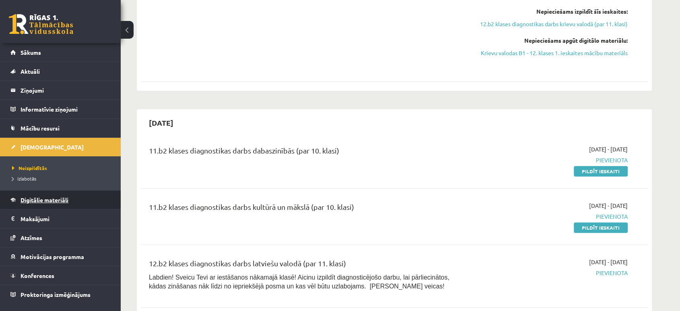
click at [54, 203] on link "Digitālie materiāli" at bounding box center [60, 199] width 100 height 19
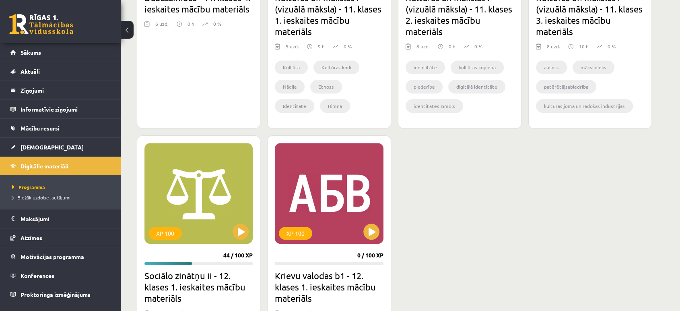
scroll to position [715, 0]
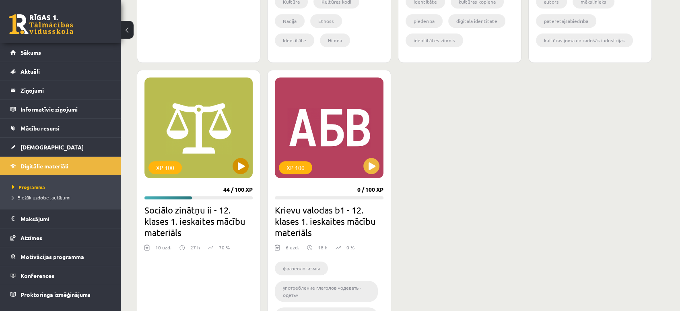
click at [213, 175] on div "XP 100" at bounding box center [199, 127] width 108 height 101
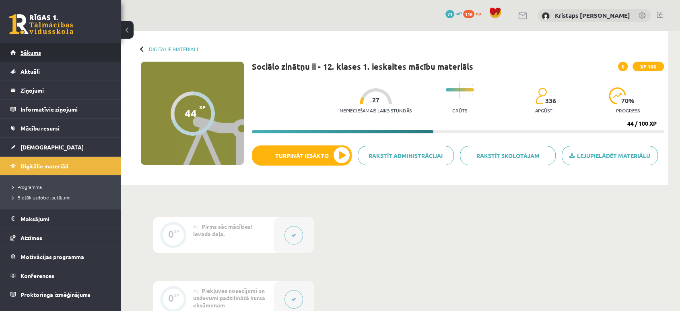
click at [64, 58] on link "Sākums" at bounding box center [60, 52] width 100 height 19
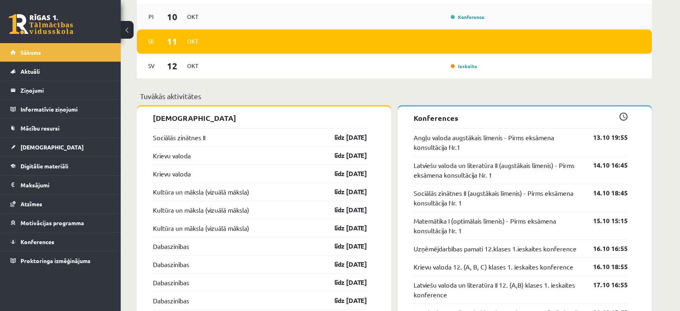
scroll to position [492, 0]
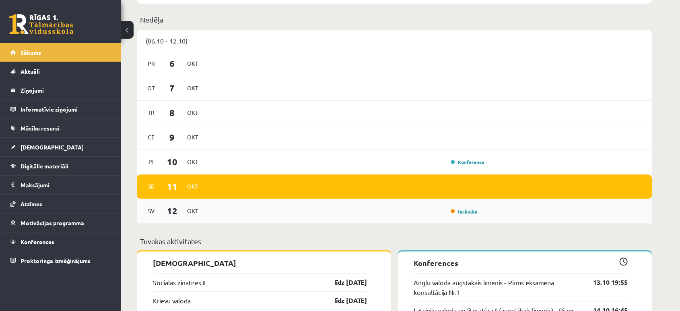
click at [471, 213] on link "Ieskaite" at bounding box center [464, 211] width 27 height 6
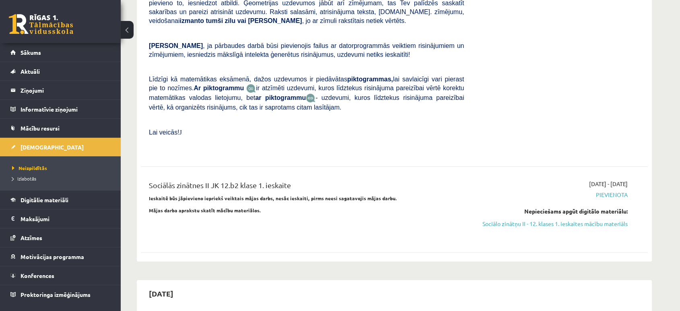
scroll to position [268, 0]
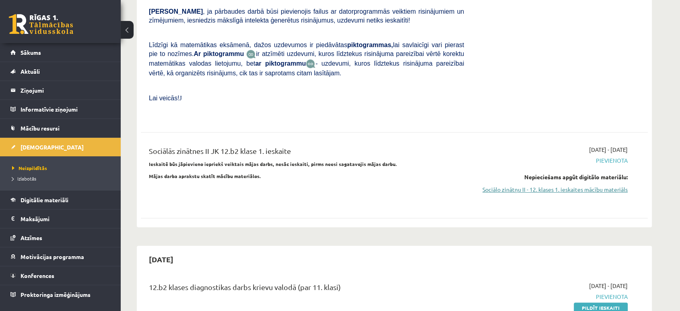
click at [567, 185] on link "Sociālo zinātņu II - 12. klases 1. ieskaites mācību materiāls" at bounding box center [552, 189] width 152 height 8
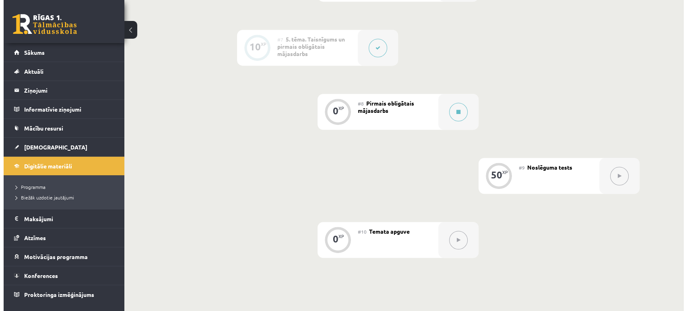
scroll to position [569, 0]
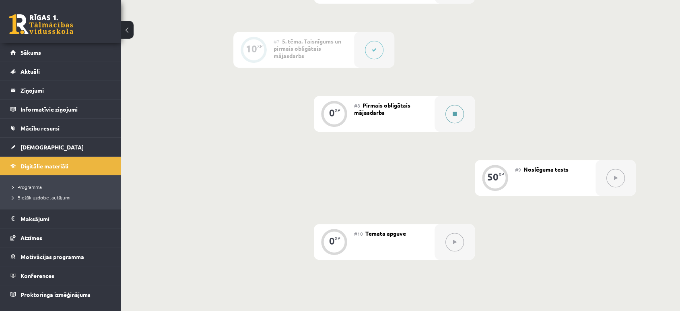
click at [457, 116] on button at bounding box center [455, 114] width 19 height 19
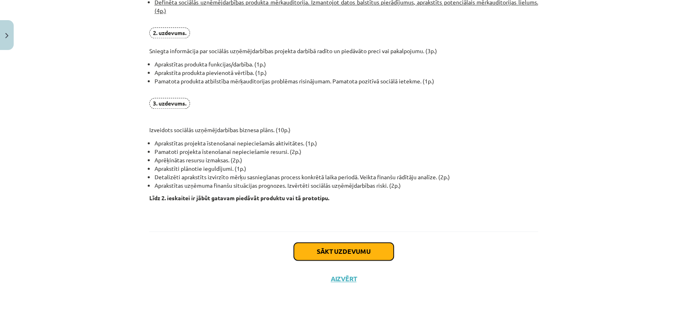
click at [356, 248] on button "Sākt uzdevumu" at bounding box center [344, 251] width 100 height 18
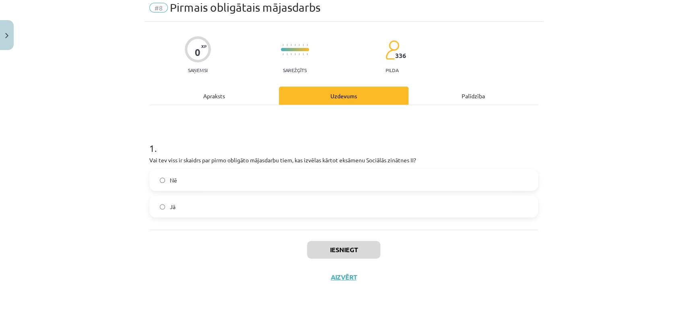
scroll to position [20, 0]
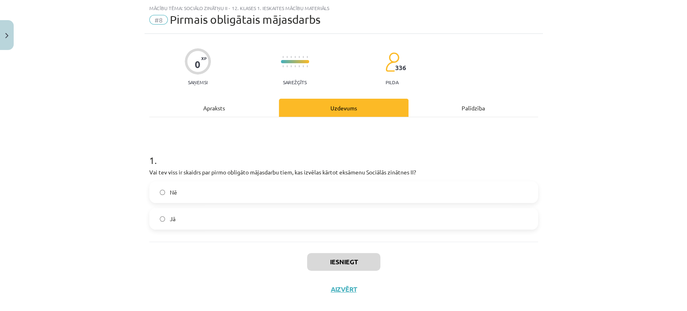
click at [322, 199] on label "Nē" at bounding box center [343, 192] width 387 height 20
click at [342, 259] on button "Iesniegt" at bounding box center [343, 262] width 73 height 18
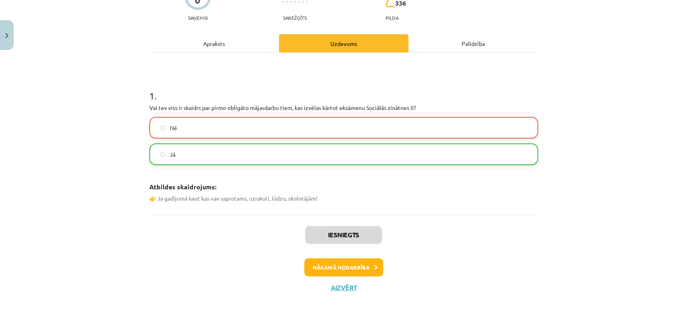
scroll to position [94, 0]
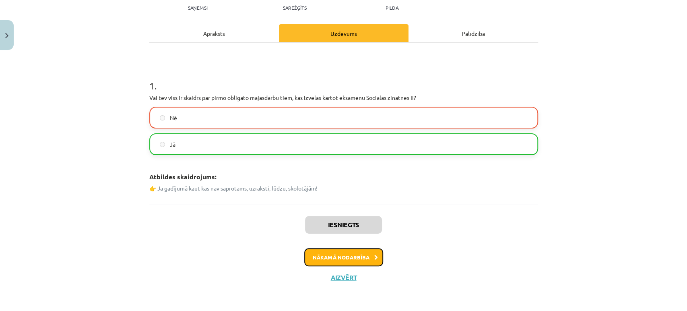
click at [348, 257] on button "Nākamā nodarbība" at bounding box center [343, 257] width 79 height 19
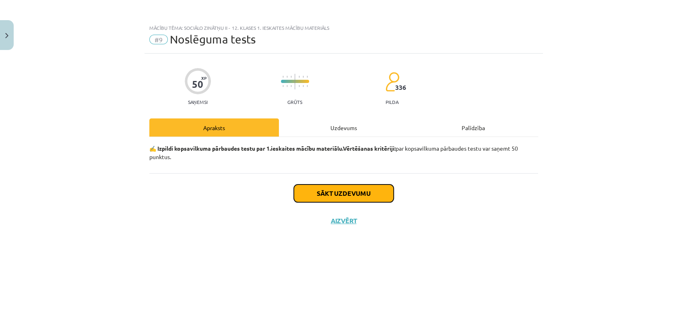
click at [335, 193] on button "Sākt uzdevumu" at bounding box center [344, 193] width 100 height 18
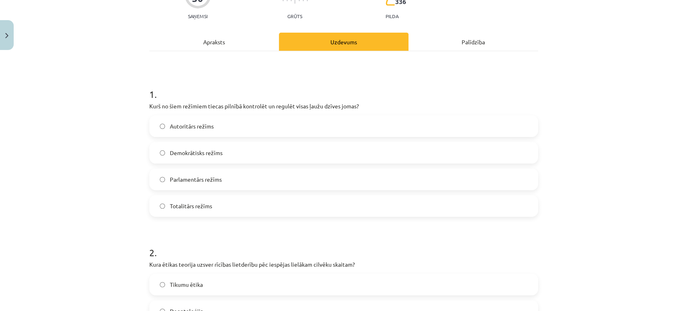
scroll to position [89, 0]
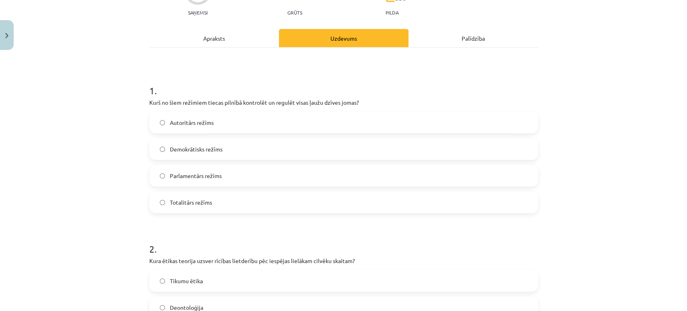
click at [184, 204] on span "Totalitārs režīms" at bounding box center [191, 202] width 42 height 8
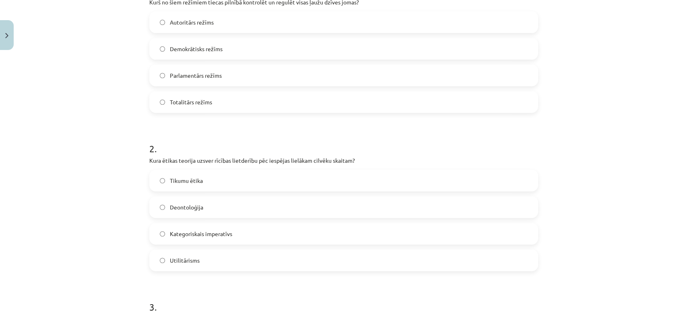
scroll to position [223, 0]
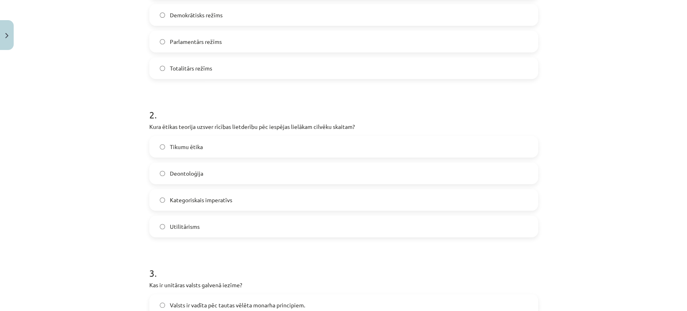
drag, startPoint x: 192, startPoint y: 227, endPoint x: 157, endPoint y: 215, distance: 37.6
click at [191, 227] on span "Utilitārisms" at bounding box center [185, 226] width 30 height 8
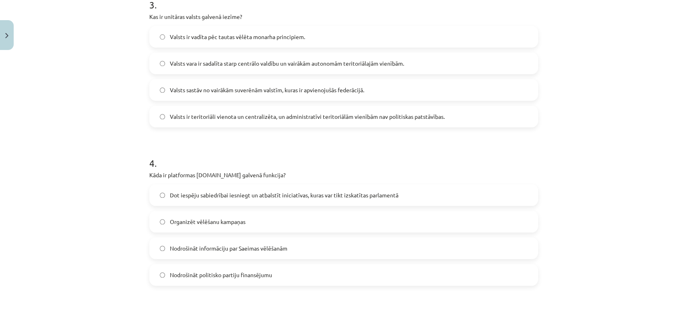
scroll to position [492, 0]
click at [340, 120] on label "Valsts ir teritoriāli vienota un centralizēta, un administratīvi teritoriālām v…" at bounding box center [343, 116] width 387 height 20
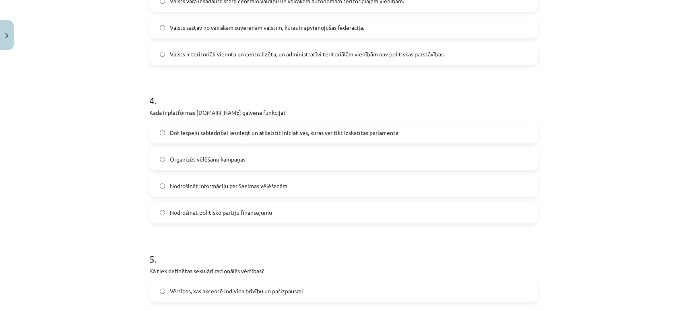
scroll to position [581, 0]
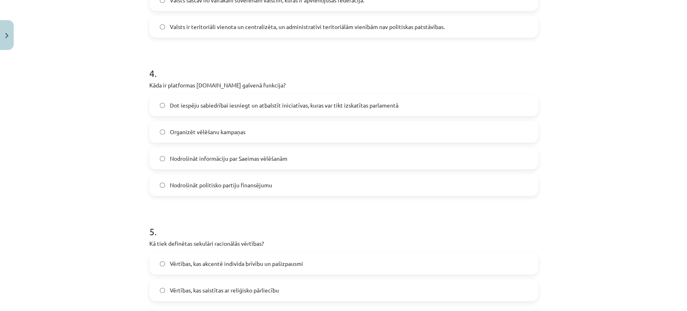
click at [212, 105] on span "Dot iespēju sabiedrībai iesniegt un atbalstīt iniciatīvas, kuras var tikt izska…" at bounding box center [284, 105] width 229 height 8
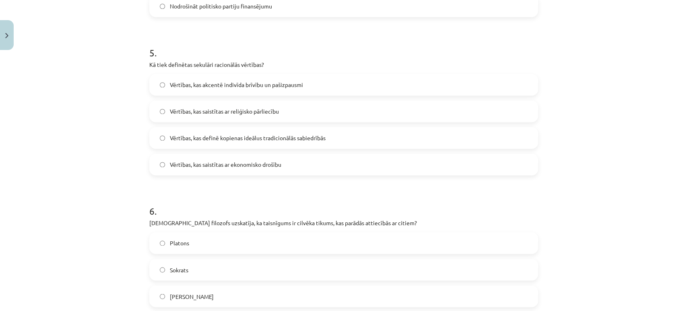
scroll to position [805, 0]
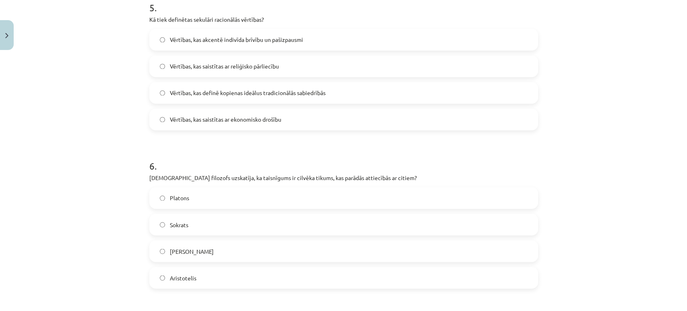
click at [225, 38] on span "Vērtības, kas akcentē indivīda brīvību un pašizpausmi" at bounding box center [236, 39] width 133 height 8
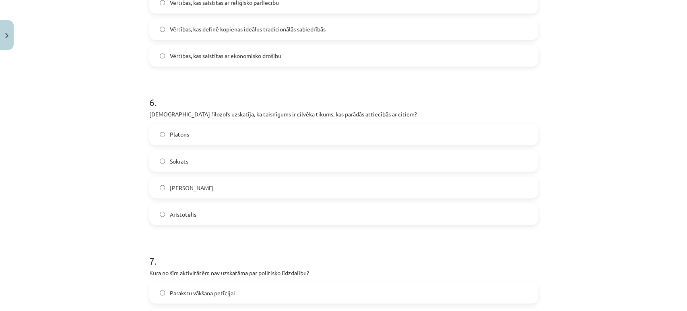
scroll to position [939, 0]
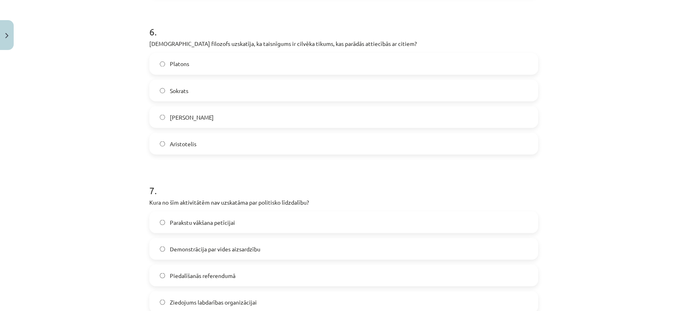
click at [184, 145] on span "Aristotelis" at bounding box center [183, 143] width 27 height 8
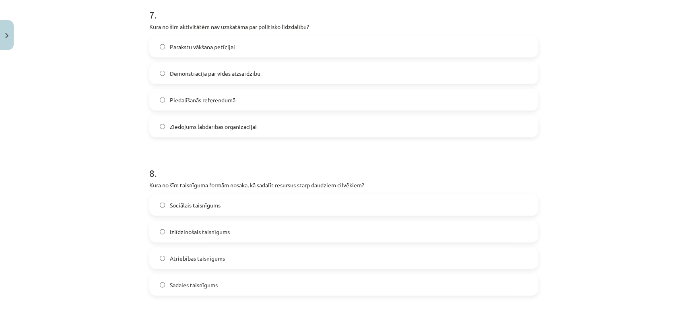
scroll to position [1118, 0]
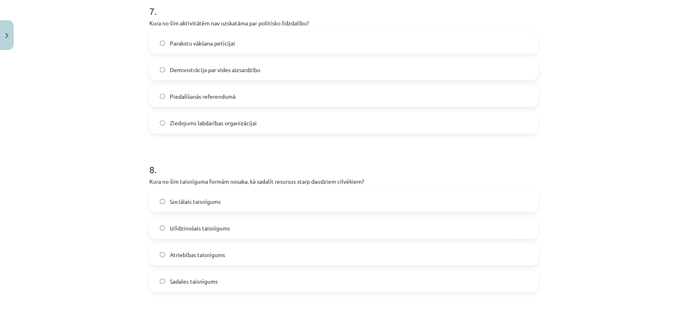
click at [211, 125] on span "Ziedojums labdarības organizācijai" at bounding box center [213, 123] width 87 height 8
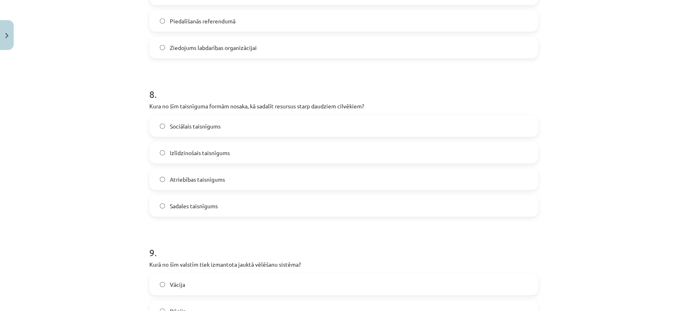
scroll to position [1252, 0]
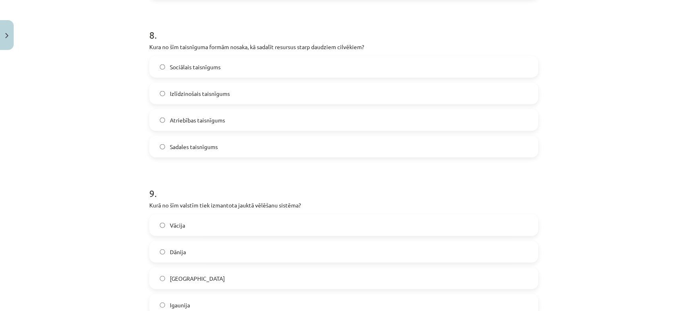
click at [209, 146] on span "Sadales taisnīgums" at bounding box center [194, 147] width 48 height 8
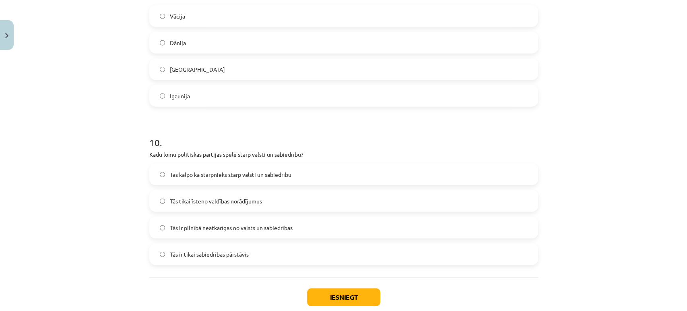
scroll to position [1464, 0]
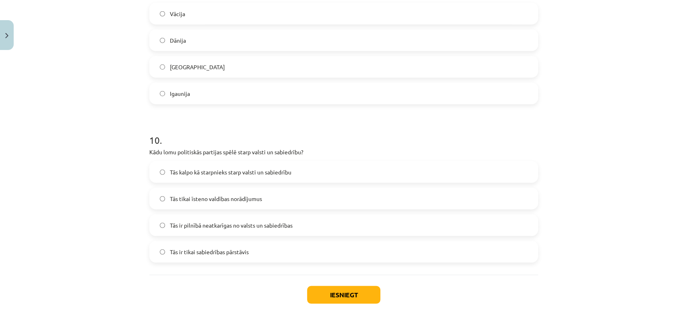
click at [258, 251] on label "Tās ir tikai sabiedrības pārstāvis" at bounding box center [343, 252] width 387 height 20
click at [250, 178] on label "Tās kalpo kā starpnieks starp valsti un sabiedrību" at bounding box center [343, 172] width 387 height 20
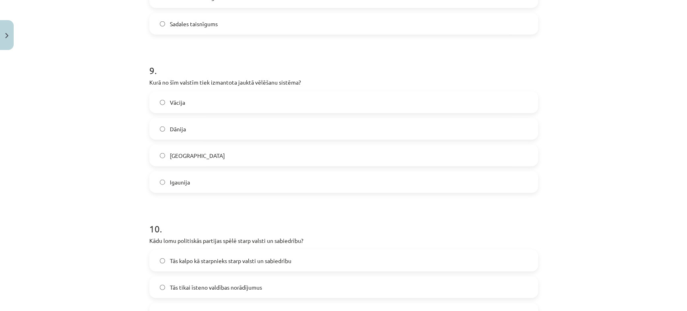
scroll to position [1374, 0]
click at [241, 157] on label "ASV" at bounding box center [343, 156] width 387 height 20
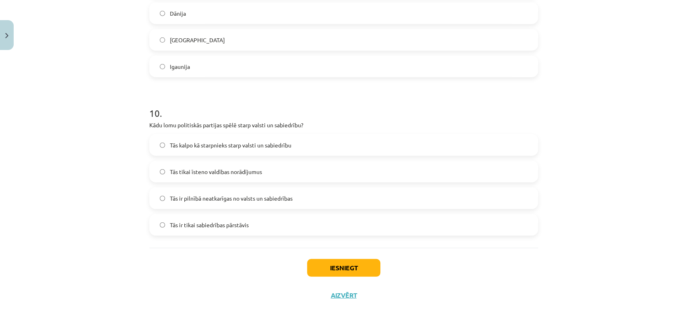
scroll to position [1508, 0]
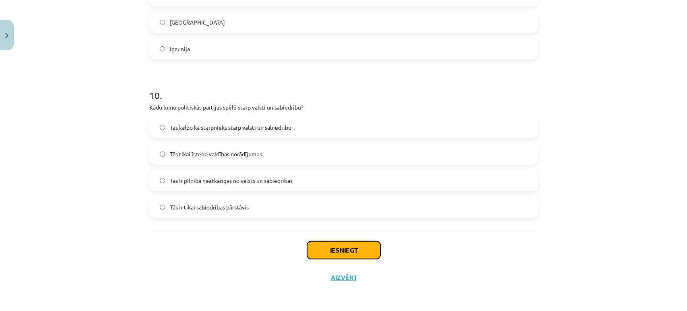
click at [343, 253] on button "Iesniegt" at bounding box center [343, 250] width 73 height 18
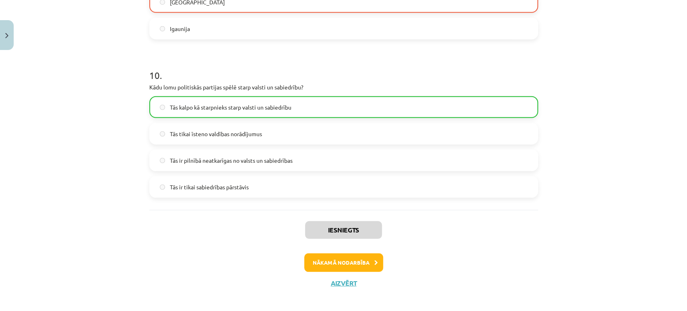
scroll to position [1534, 0]
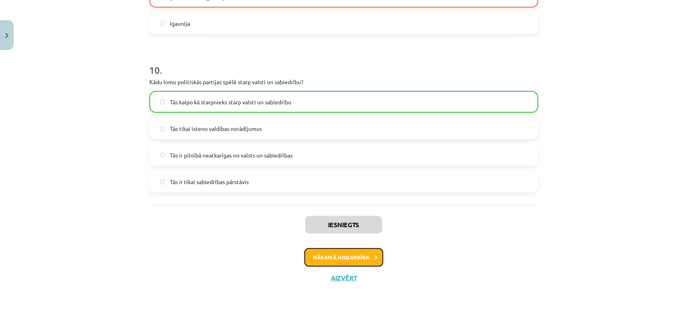
click at [343, 260] on button "Nākamā nodarbība" at bounding box center [343, 257] width 79 height 19
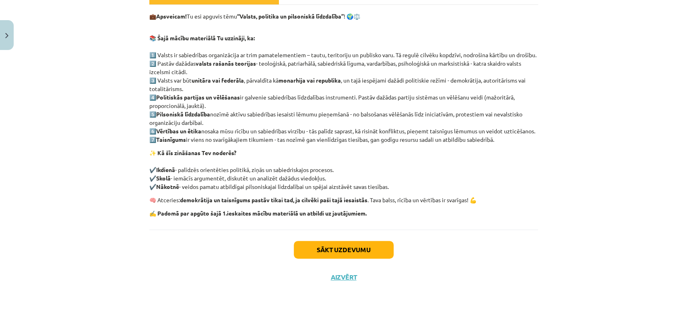
scroll to position [148, 0]
click at [338, 254] on button "Sākt uzdevumu" at bounding box center [344, 250] width 100 height 18
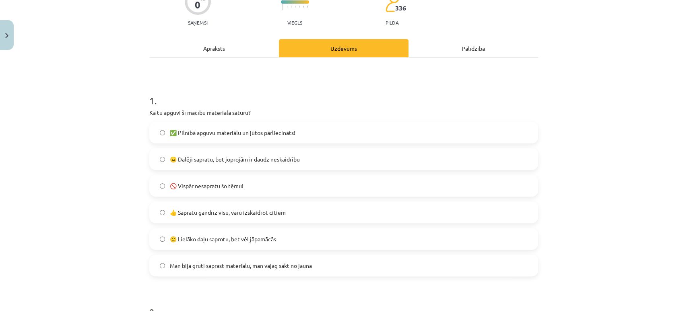
scroll to position [109, 0]
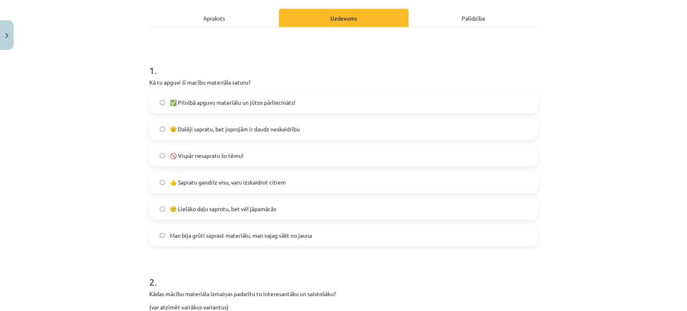
click at [277, 127] on span "😐 Dalēji sapratu, bet joprojām ir daudz neskaidrību" at bounding box center [235, 129] width 130 height 8
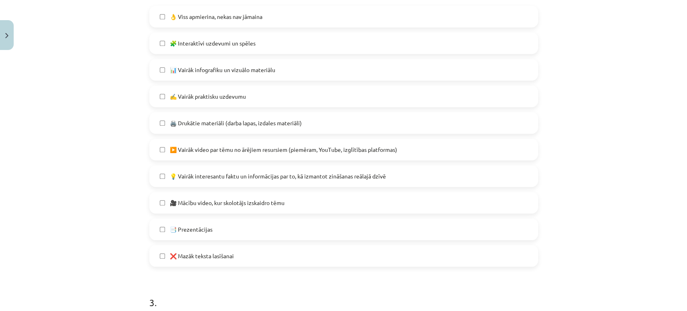
scroll to position [422, 0]
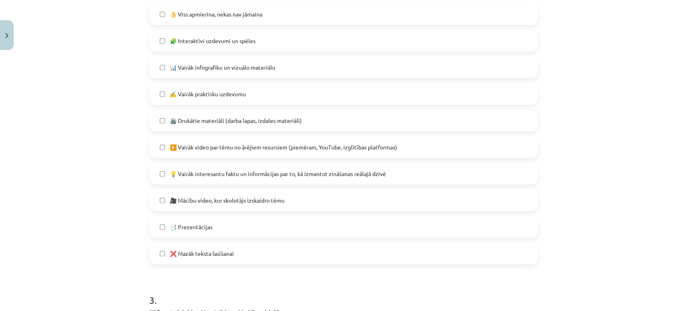
drag, startPoint x: 266, startPoint y: 253, endPoint x: 247, endPoint y: 250, distance: 19.2
click at [264, 253] on label "❌ Mazāk teksta lasīšanai" at bounding box center [343, 253] width 387 height 20
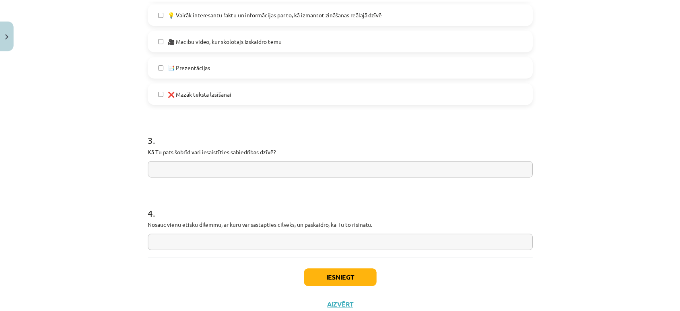
scroll to position [610, 0]
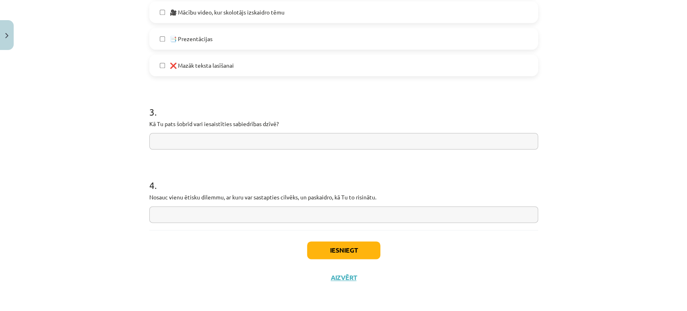
click at [266, 139] on input "text" at bounding box center [343, 141] width 389 height 17
type input "*"
click at [298, 218] on input "text" at bounding box center [343, 214] width 389 height 17
type input "**********"
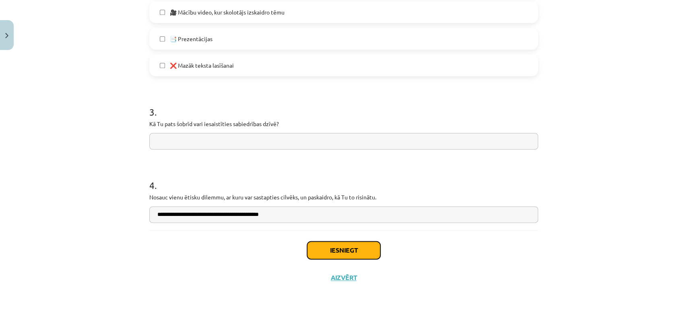
click at [341, 254] on button "Iesniegt" at bounding box center [343, 250] width 73 height 18
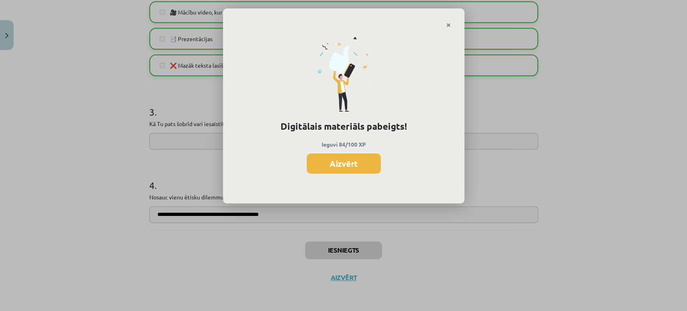
click at [338, 256] on div "Digitālais materiāls pabeigts! Ieguvi 84/100 XP Aizvērt" at bounding box center [343, 155] width 687 height 311
click at [354, 167] on button "Aizvērt" at bounding box center [344, 163] width 74 height 20
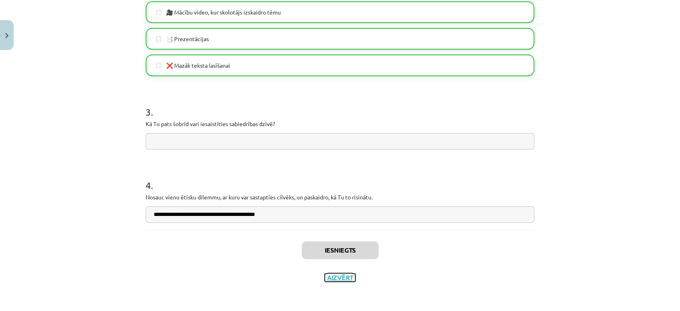
click at [339, 278] on button "Aizvērt" at bounding box center [340, 277] width 31 height 8
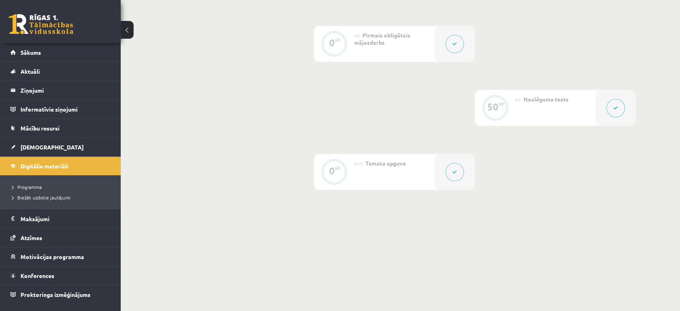
scroll to position [659, 0]
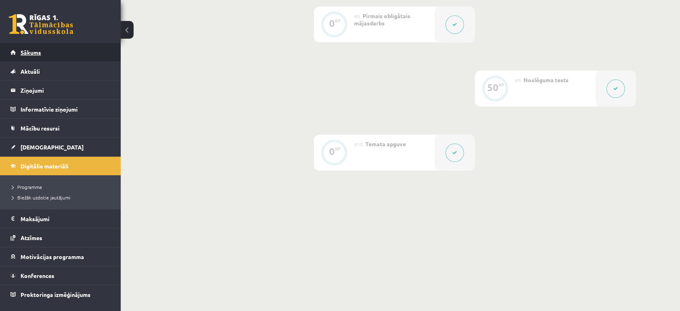
click at [34, 51] on span "Sākums" at bounding box center [31, 52] width 21 height 7
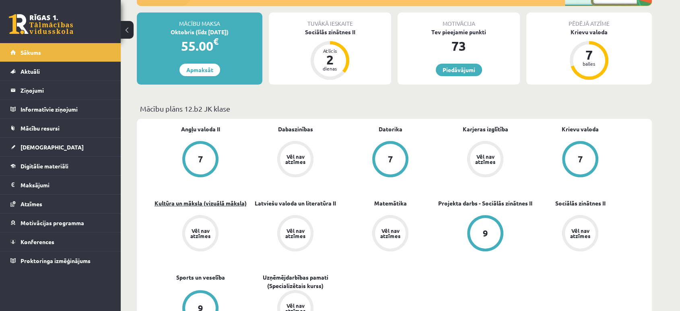
scroll to position [179, 0]
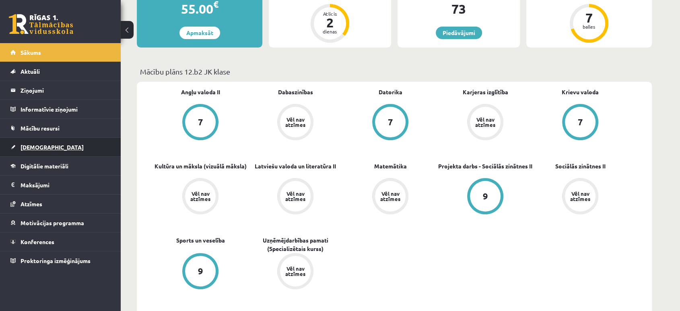
click at [39, 148] on span "[DEMOGRAPHIC_DATA]" at bounding box center [52, 146] width 63 height 7
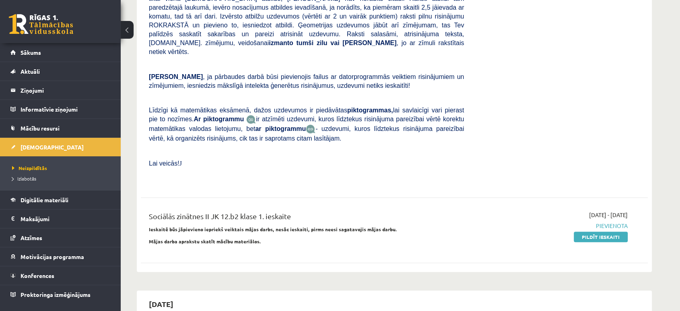
scroll to position [268, 0]
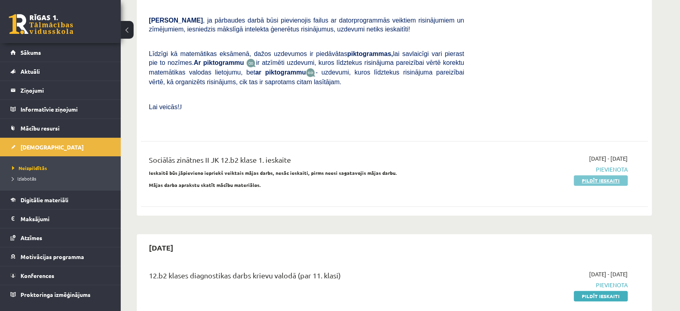
click at [596, 175] on link "Pildīt ieskaiti" at bounding box center [601, 180] width 54 height 10
click at [56, 202] on link "Digitālie materiāli" at bounding box center [60, 199] width 100 height 19
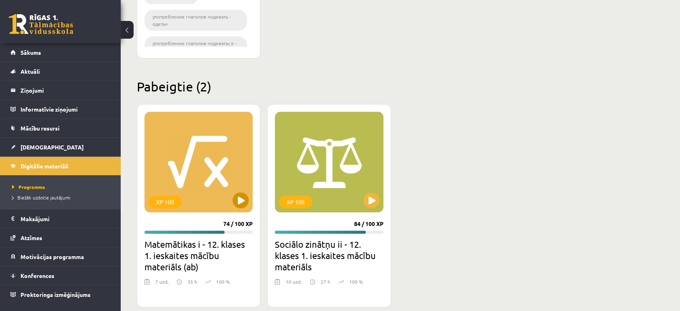
scroll to position [998, 0]
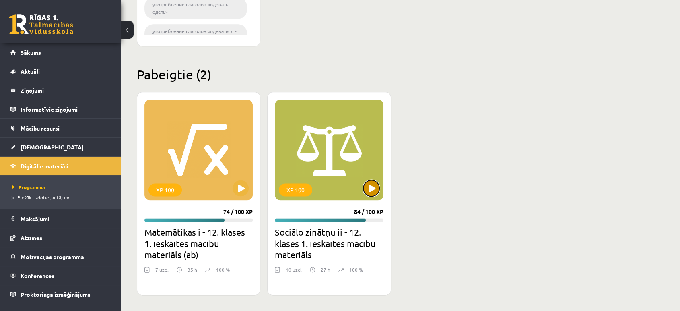
click at [368, 193] on button at bounding box center [372, 188] width 16 height 16
click at [377, 193] on div "XP 100" at bounding box center [329, 149] width 108 height 101
click at [305, 187] on div "XP 100" at bounding box center [295, 189] width 33 height 13
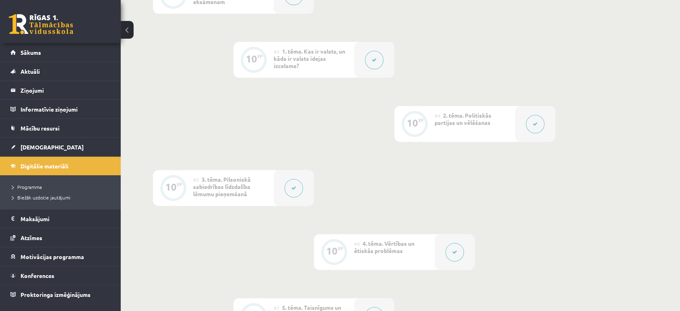
scroll to position [537, 0]
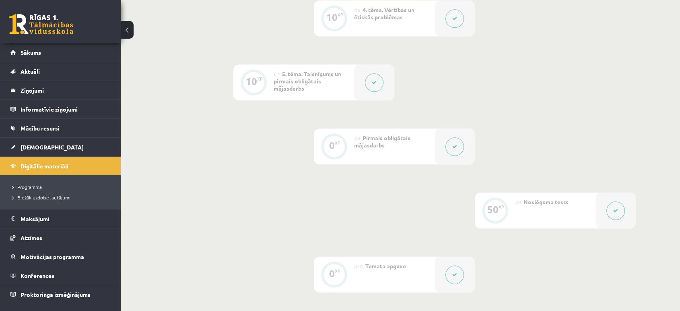
click at [454, 151] on button at bounding box center [455, 146] width 19 height 19
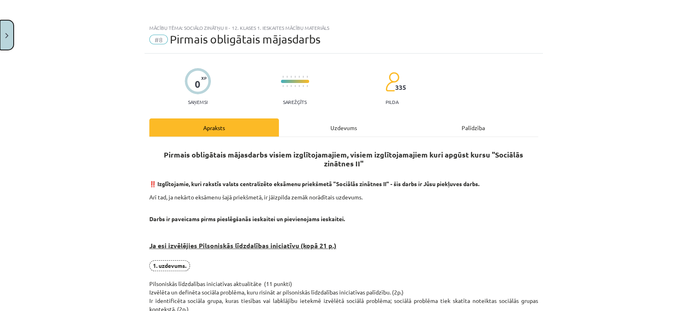
click at [10, 41] on button "Close" at bounding box center [7, 35] width 14 height 30
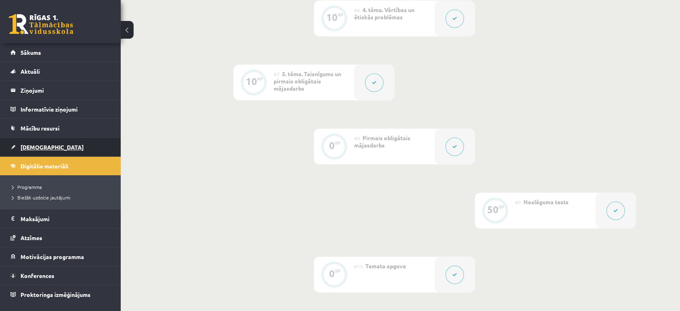
click at [41, 142] on link "[DEMOGRAPHIC_DATA]" at bounding box center [60, 147] width 100 height 19
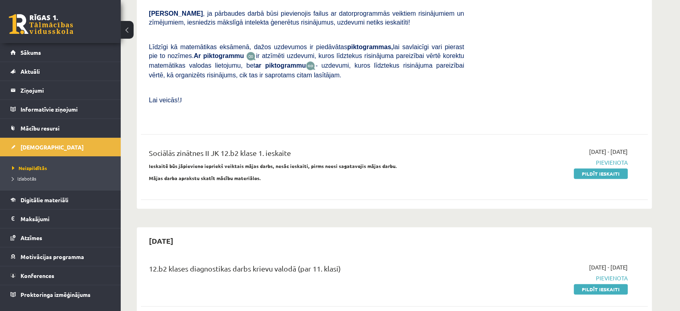
scroll to position [268, 0]
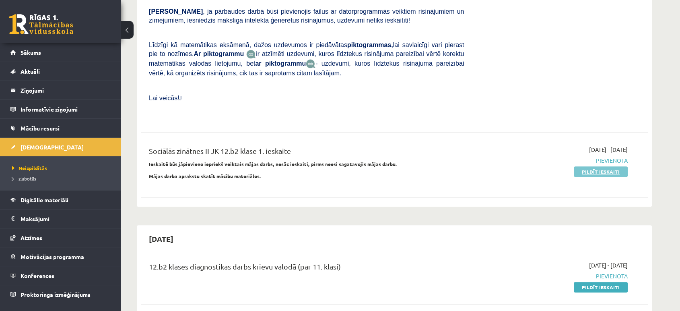
click at [605, 166] on link "Pildīt ieskaiti" at bounding box center [601, 171] width 54 height 10
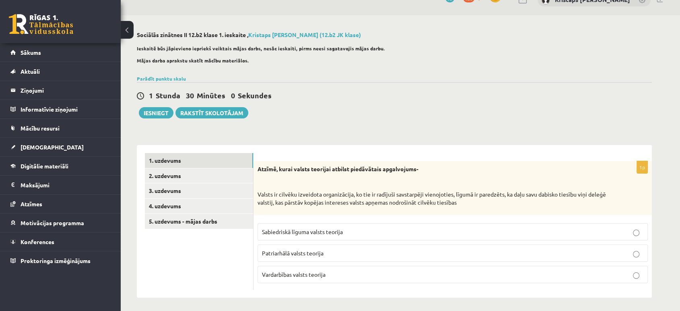
scroll to position [18, 0]
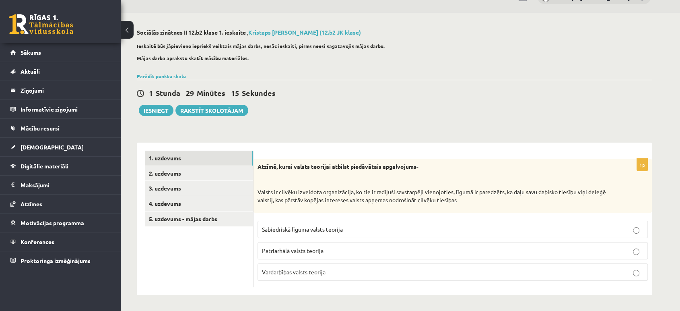
click at [337, 227] on span "Sabiedriskā līguma valsts teorija" at bounding box center [302, 228] width 81 height 7
click at [195, 178] on link "2. uzdevums" at bounding box center [199, 173] width 108 height 15
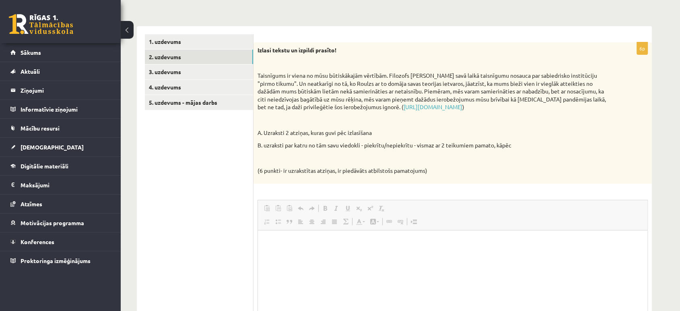
scroll to position [0, 0]
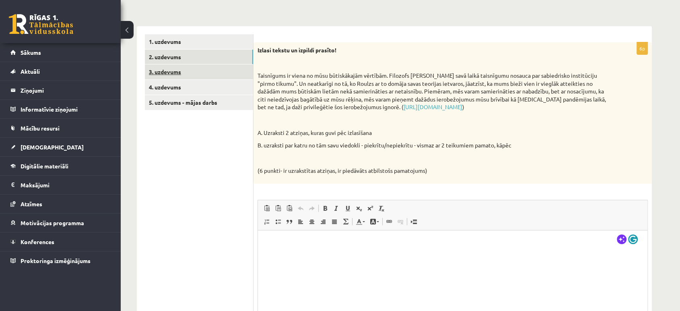
click at [203, 77] on link "3. uzdevums" at bounding box center [199, 71] width 108 height 15
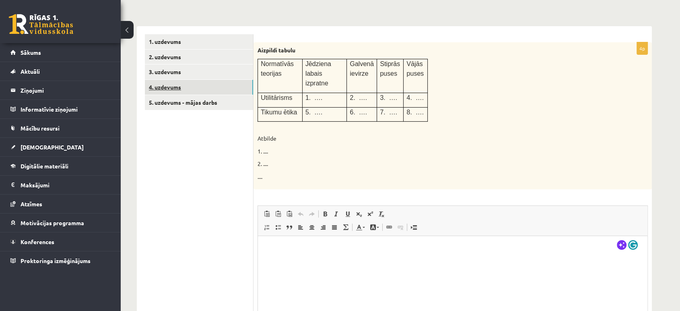
click at [202, 86] on link "4. uzdevums" at bounding box center [199, 87] width 108 height 15
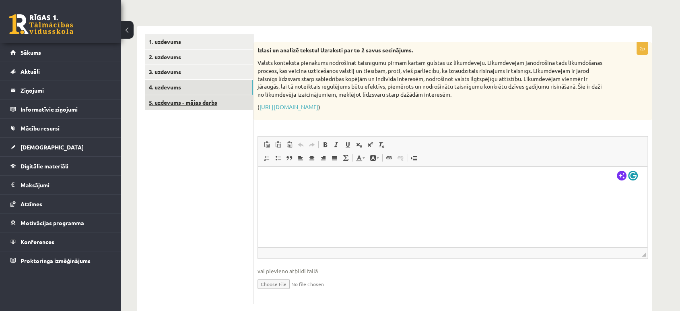
click at [210, 107] on link "5. uzdevums - mājas darbs" at bounding box center [199, 102] width 108 height 15
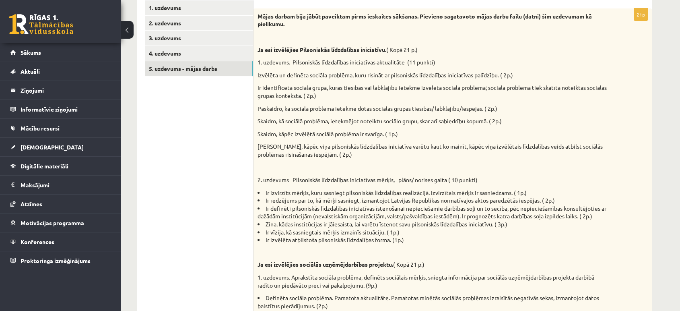
scroll to position [8, 0]
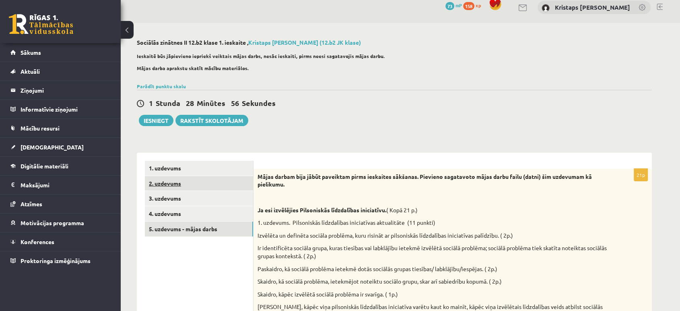
click at [189, 189] on link "2. uzdevums" at bounding box center [199, 183] width 108 height 15
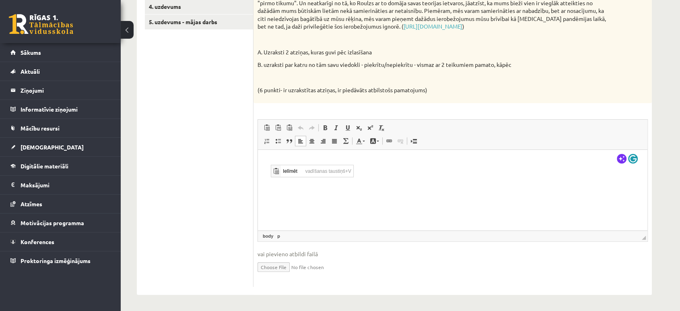
scroll to position [0, 0]
click at [294, 170] on span "Ielīmēt" at bounding box center [292, 171] width 23 height 12
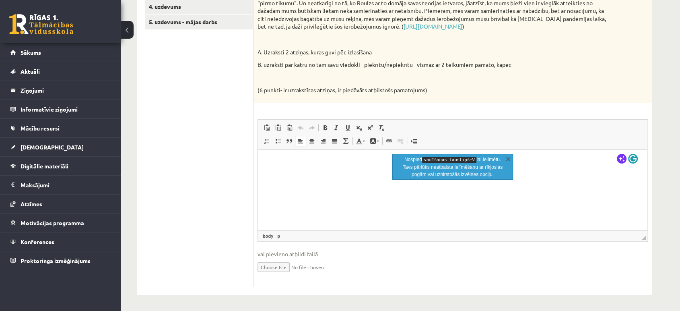
scroll to position [20, 0]
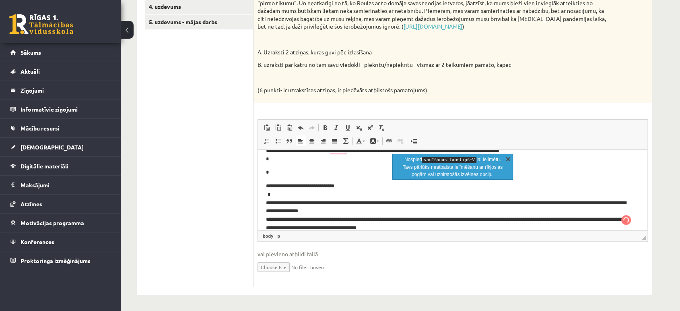
click at [510, 156] on link "X" at bounding box center [508, 159] width 8 height 8
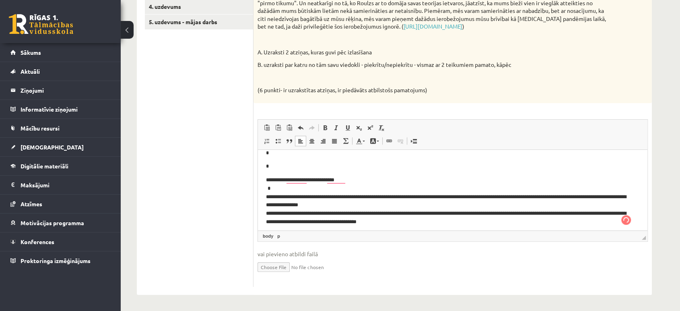
scroll to position [29, 0]
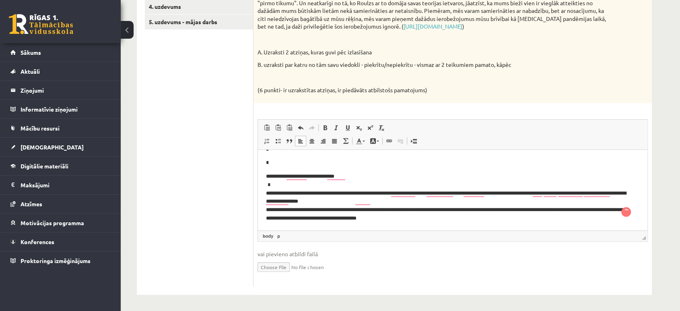
click at [271, 176] on p "**********" at bounding box center [449, 197] width 367 height 50
click at [287, 163] on p "*" at bounding box center [449, 162] width 367 height 8
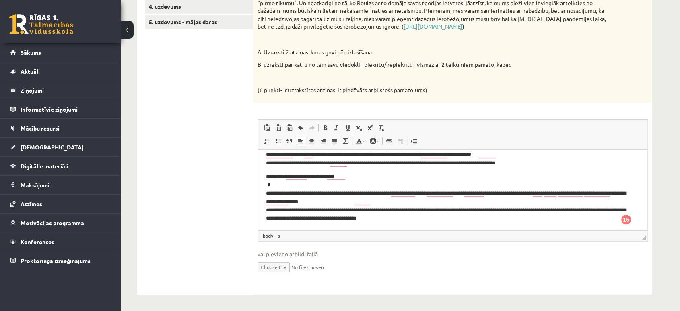
scroll to position [8, 0]
drag, startPoint x: 273, startPoint y: 175, endPoint x: 277, endPoint y: 178, distance: 5.7
click at [273, 175] on p "**********" at bounding box center [449, 197] width 367 height 50
click at [266, 190] on p "**********" at bounding box center [449, 197] width 367 height 50
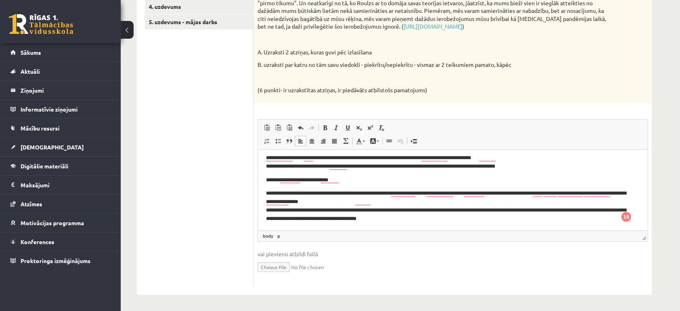
scroll to position [4, 0]
click at [591, 209] on p "**********" at bounding box center [449, 204] width 367 height 33
click at [342, 218] on p "**********" at bounding box center [449, 204] width 367 height 33
click at [391, 218] on p "**********" at bounding box center [449, 204] width 367 height 33
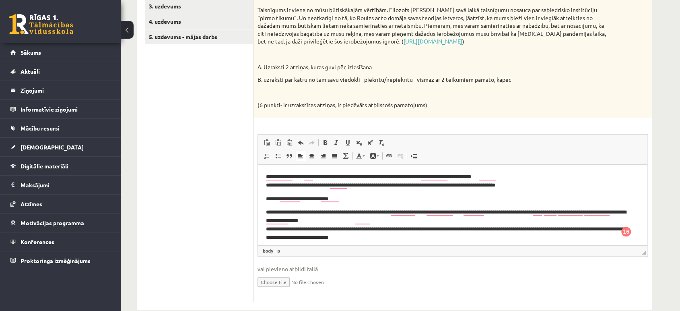
scroll to position [215, 0]
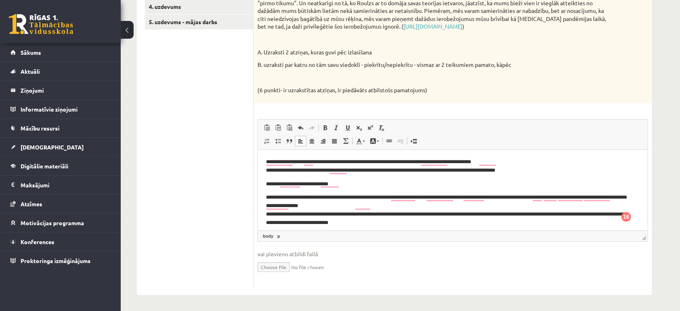
drag, startPoint x: 379, startPoint y: 171, endPoint x: 384, endPoint y: 175, distance: 6.4
click at [379, 171] on p "**********" at bounding box center [449, 165] width 367 height 17
click at [275, 198] on p "**********" at bounding box center [449, 209] width 367 height 33
click at [275, 214] on p "**********" at bounding box center [449, 209] width 367 height 33
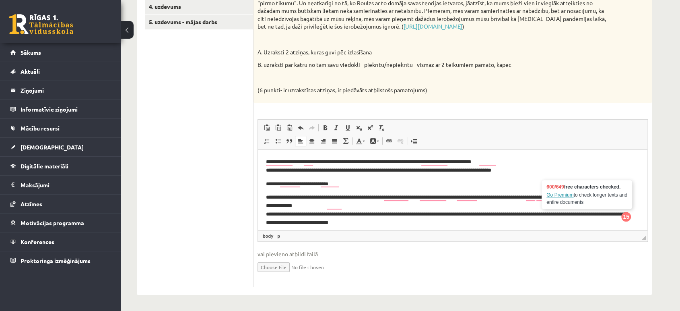
click at [277, 217] on p "**********" at bounding box center [449, 209] width 367 height 33
click at [291, 215] on p "**********" at bounding box center [449, 209] width 367 height 33
click at [404, 222] on p "**********" at bounding box center [449, 209] width 367 height 33
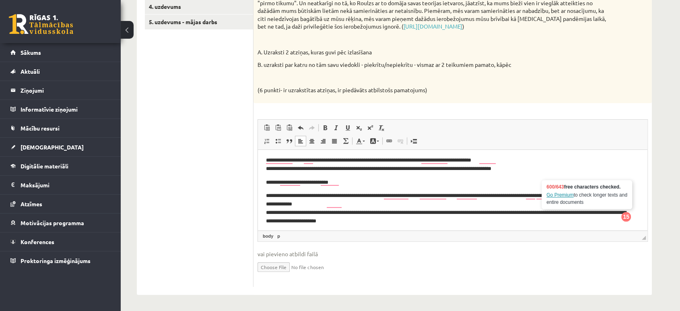
scroll to position [4, 0]
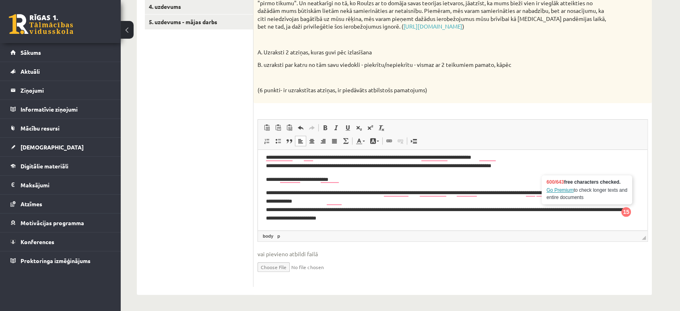
click at [549, 221] on p "**********" at bounding box center [449, 204] width 367 height 33
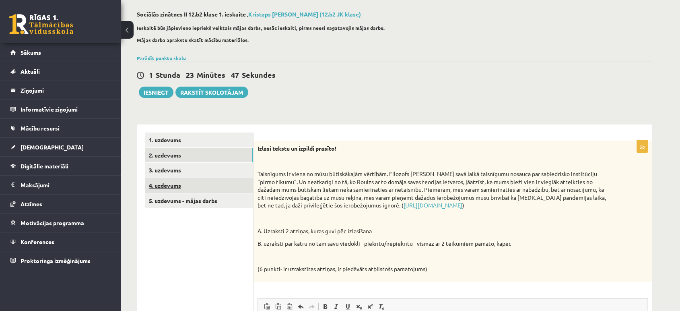
scroll to position [36, 0]
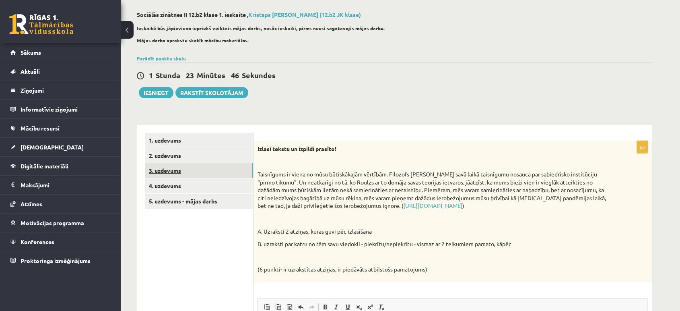
click at [211, 167] on link "3. uzdevums" at bounding box center [199, 170] width 108 height 15
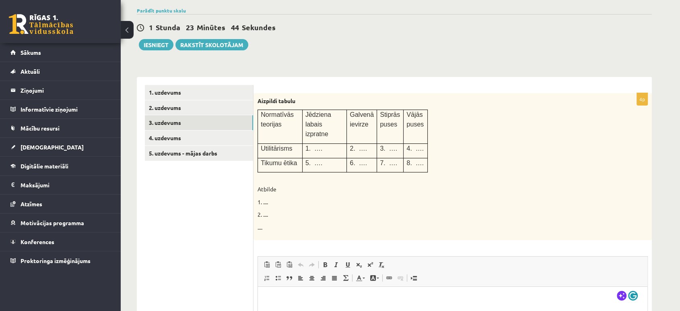
scroll to position [126, 0]
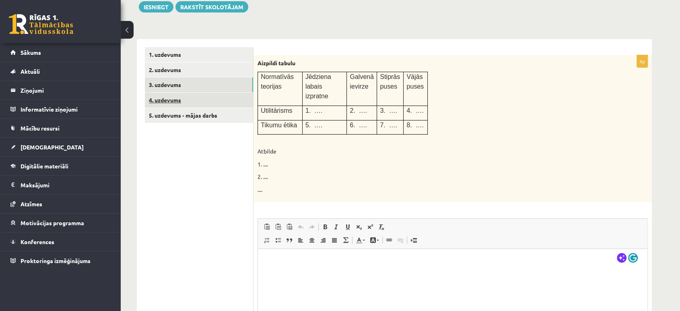
click at [199, 104] on link "4. uzdevums" at bounding box center [199, 100] width 108 height 15
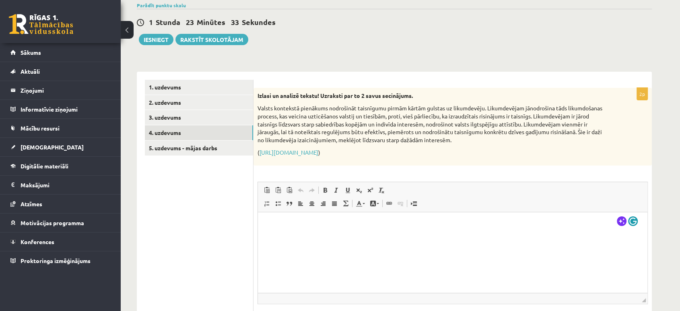
scroll to position [89, 0]
click at [215, 123] on link "3. uzdevums" at bounding box center [199, 116] width 108 height 15
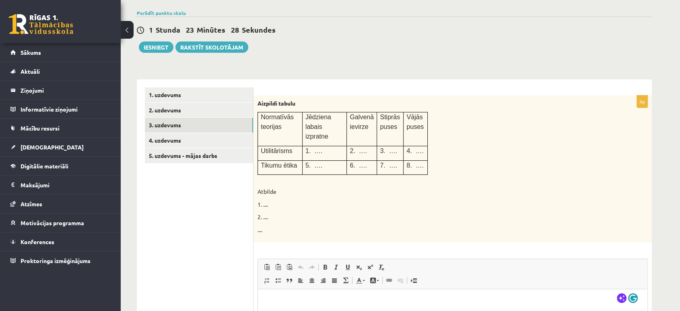
scroll to position [77, 0]
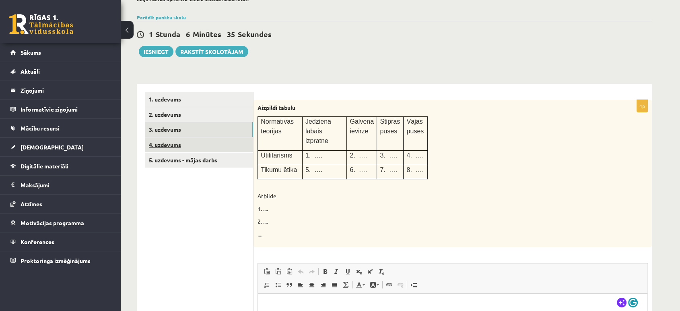
click at [218, 148] on link "4. uzdevums" at bounding box center [199, 144] width 108 height 15
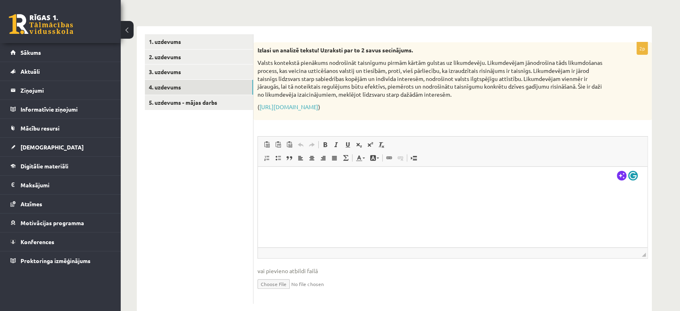
scroll to position [151, 0]
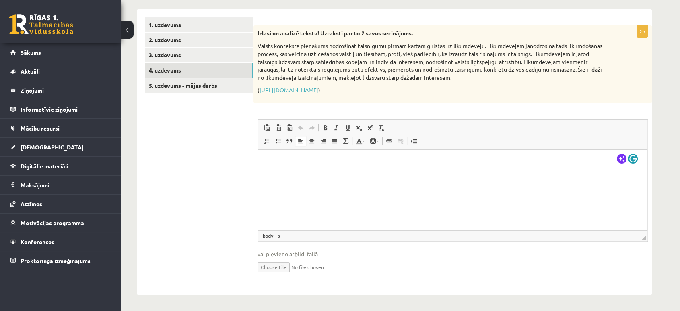
drag, startPoint x: 346, startPoint y: 185, endPoint x: 281, endPoint y: 163, distance: 69.1
click at [285, 163] on p "Bagātinātā teksta redaktors, wiswyg-editor-user-answer-47434023017020" at bounding box center [453, 162] width 374 height 8
click at [295, 171] on span "Ielīmēt" at bounding box center [295, 169] width 23 height 12
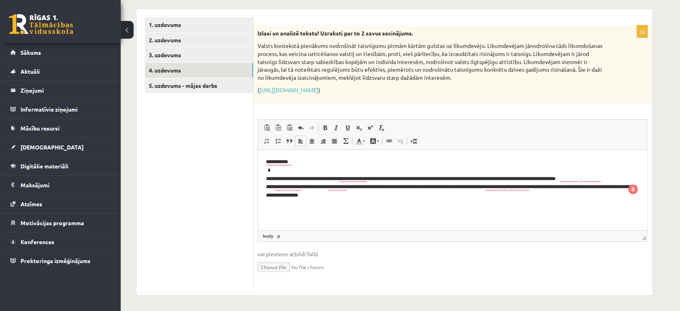
click at [264, 178] on html "**********" at bounding box center [453, 179] width 390 height 58
click at [296, 162] on p "**********" at bounding box center [453, 179] width 374 height 42
click at [266, 181] on p "**********" at bounding box center [453, 179] width 374 height 42
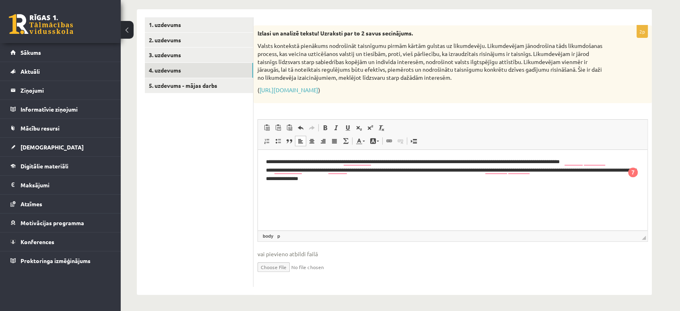
click at [265, 173] on html "**********" at bounding box center [453, 170] width 390 height 41
click at [374, 178] on p "**********" at bounding box center [453, 170] width 374 height 25
click at [488, 172] on p "**********" at bounding box center [453, 170] width 374 height 25
click at [344, 178] on p "**********" at bounding box center [453, 170] width 374 height 25
click at [341, 181] on p "**********" at bounding box center [453, 170] width 374 height 25
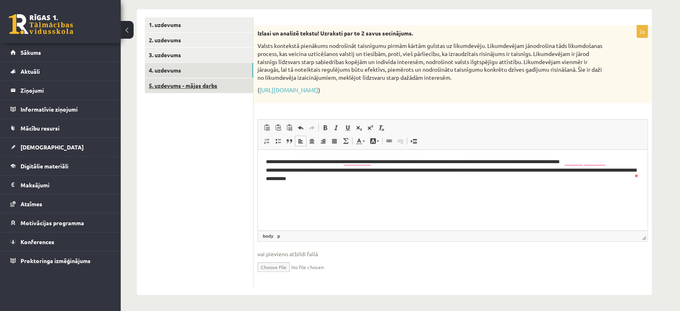
click at [228, 83] on link "5. uzdevums - mājas darbs" at bounding box center [199, 85] width 108 height 15
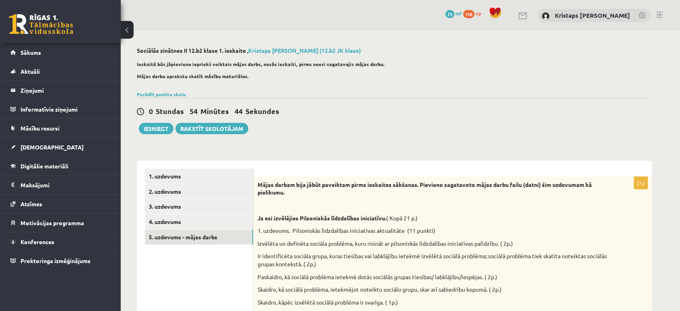
scroll to position [0, 0]
click at [221, 128] on link "Rakstīt skolotājam" at bounding box center [212, 128] width 73 height 11
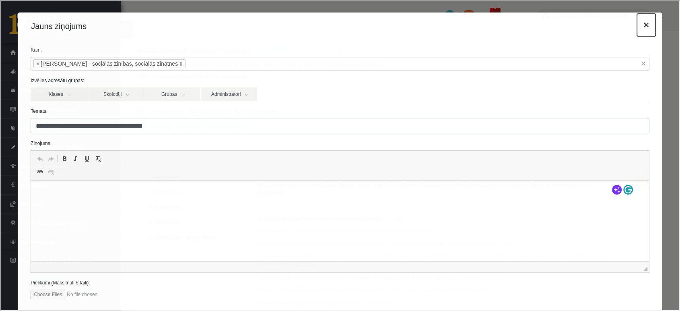
click at [639, 28] on button "×" at bounding box center [645, 24] width 19 height 23
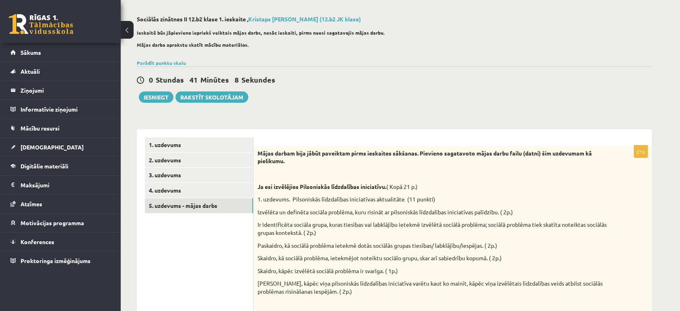
scroll to position [8, 0]
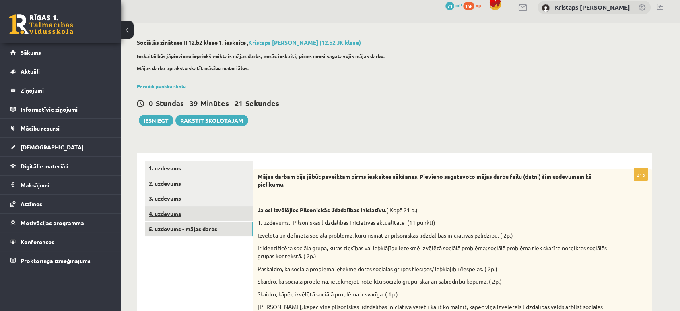
click at [204, 219] on link "4. uzdevums" at bounding box center [199, 213] width 108 height 15
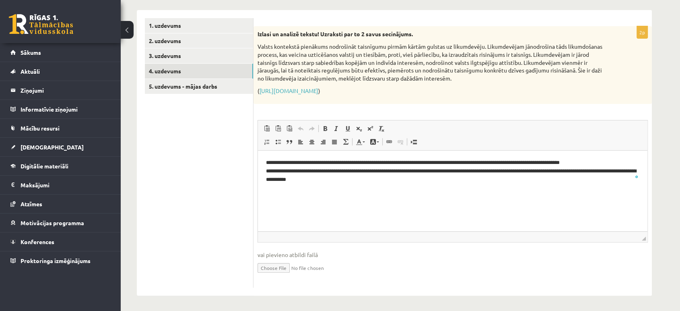
scroll to position [151, 0]
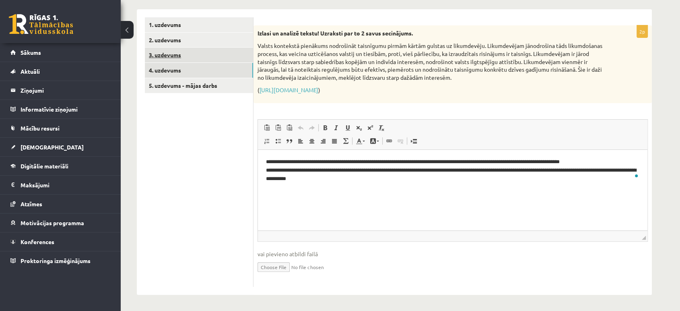
click at [187, 58] on link "3. uzdevums" at bounding box center [199, 55] width 108 height 15
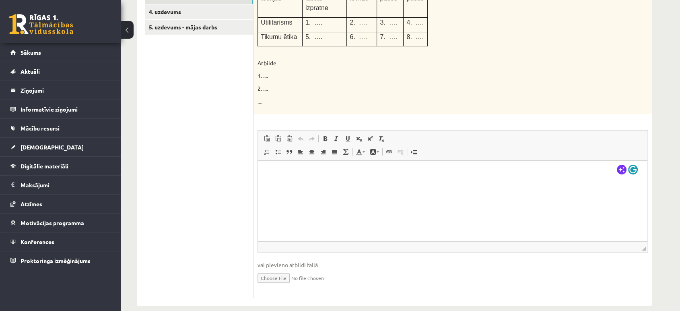
scroll to position [211, 0]
click at [281, 268] on input "file" at bounding box center [453, 276] width 390 height 17
click at [275, 268] on input "file" at bounding box center [453, 276] width 390 height 17
click at [277, 268] on input "file" at bounding box center [453, 276] width 390 height 17
type input "**********"
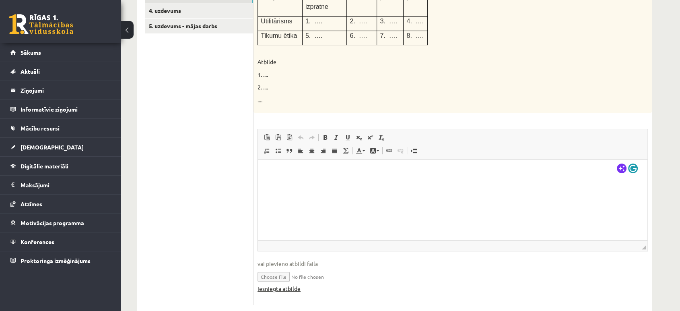
click at [289, 284] on link "Iesniegtā atbilde" at bounding box center [279, 288] width 43 height 8
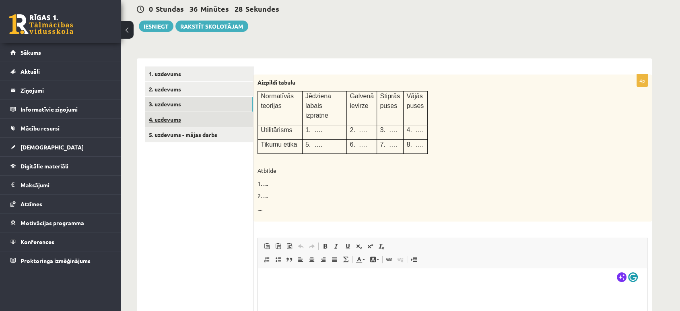
scroll to position [77, 0]
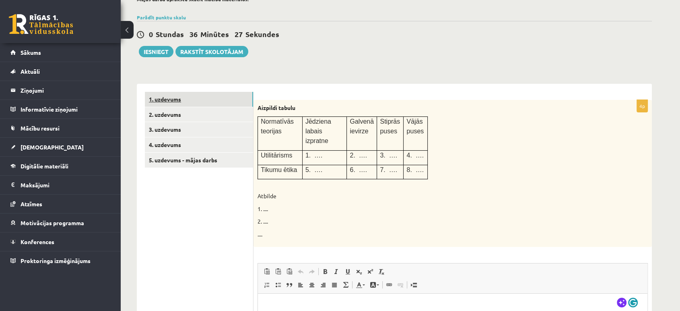
click at [193, 100] on link "1. uzdevums" at bounding box center [199, 99] width 108 height 15
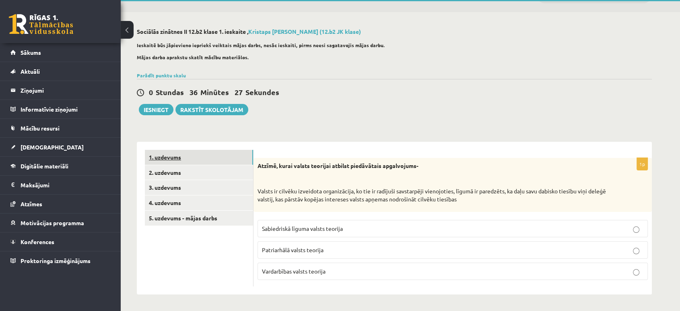
scroll to position [19, 0]
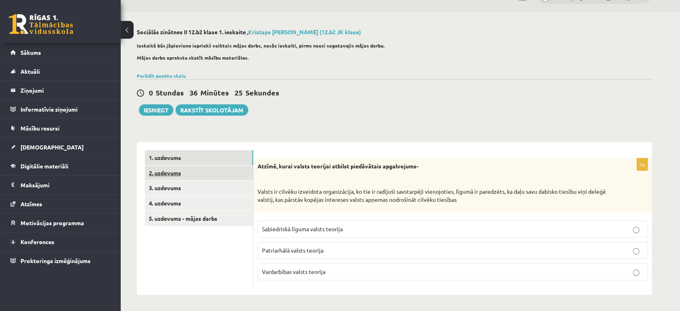
click at [194, 178] on link "2. uzdevums" at bounding box center [199, 172] width 108 height 15
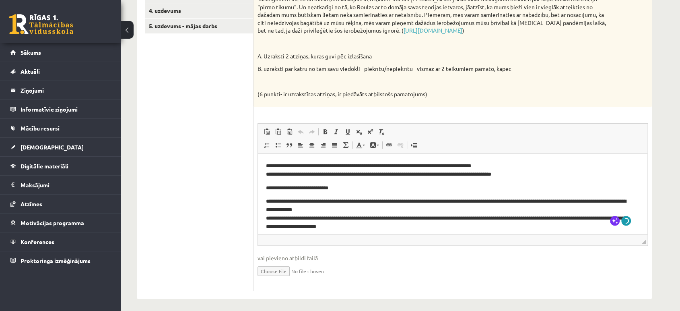
scroll to position [215, 0]
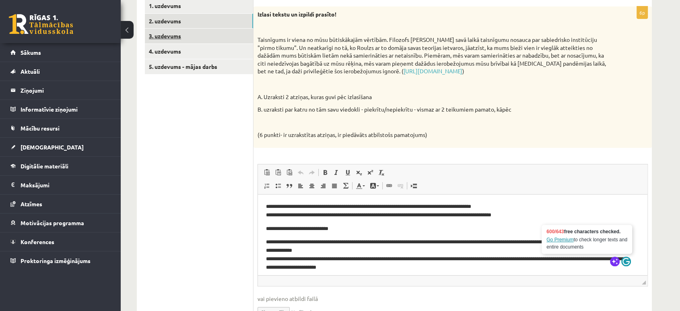
click at [184, 33] on link "3. uzdevums" at bounding box center [199, 36] width 108 height 15
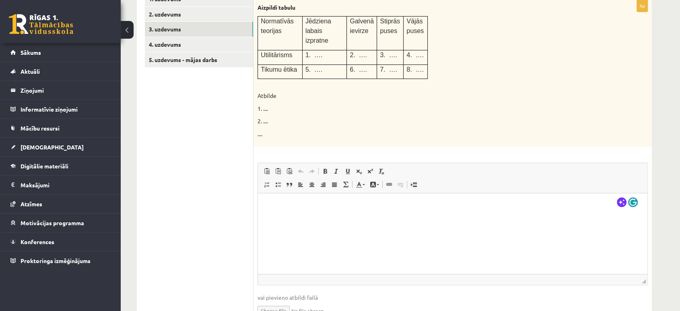
scroll to position [175, 0]
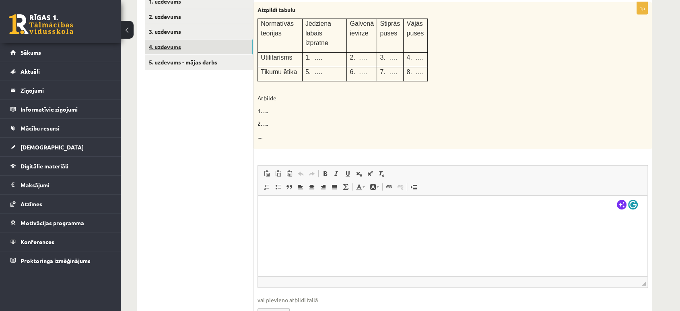
click at [194, 51] on link "4. uzdevums" at bounding box center [199, 46] width 108 height 15
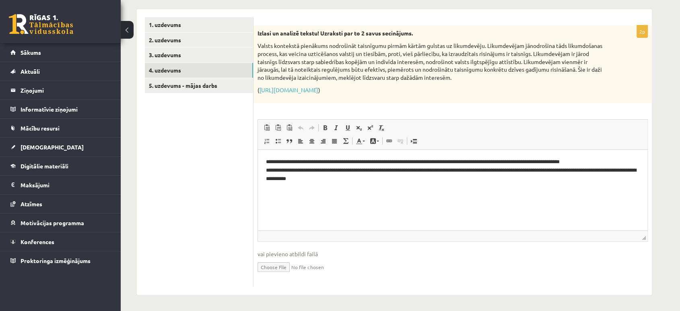
scroll to position [0, 0]
click at [182, 24] on link "1. uzdevums" at bounding box center [199, 24] width 108 height 15
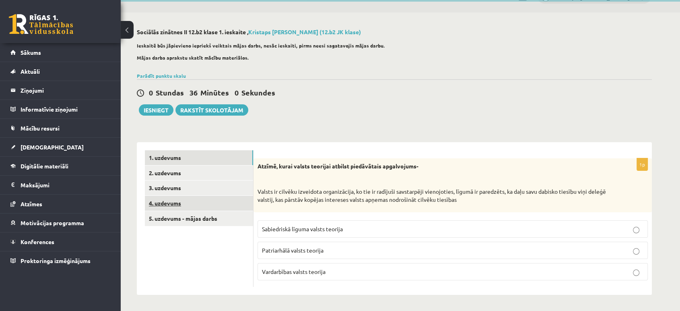
click at [224, 204] on link "4. uzdevums" at bounding box center [199, 203] width 108 height 15
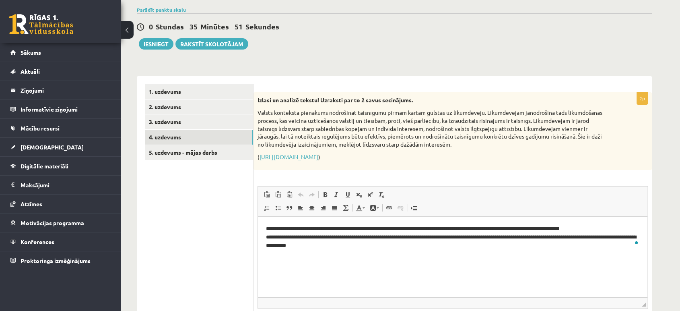
scroll to position [62, 0]
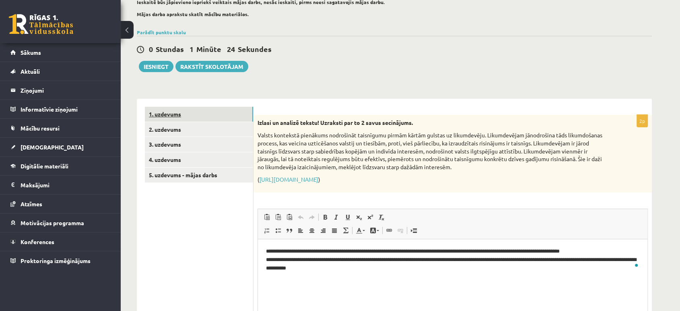
click at [204, 114] on link "1. uzdevums" at bounding box center [199, 114] width 108 height 15
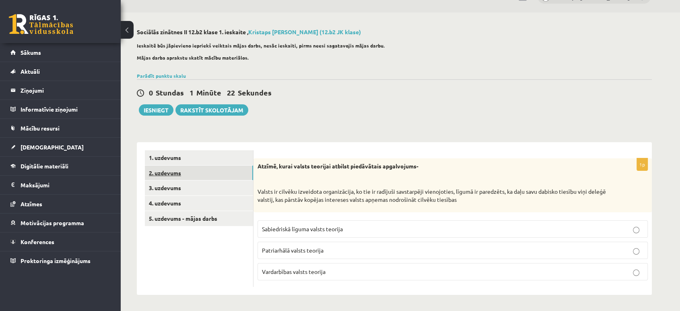
click at [207, 178] on link "2. uzdevums" at bounding box center [199, 172] width 108 height 15
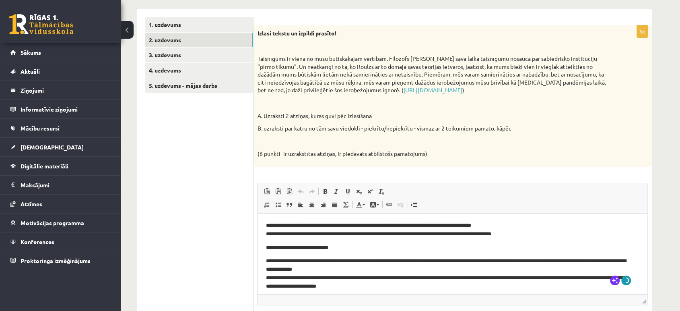
scroll to position [180, 0]
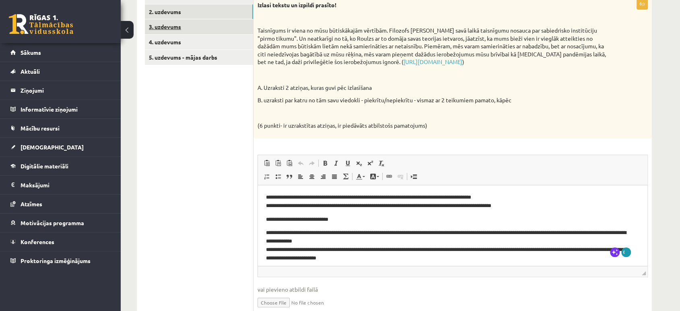
click at [196, 33] on link "3. uzdevums" at bounding box center [199, 26] width 108 height 15
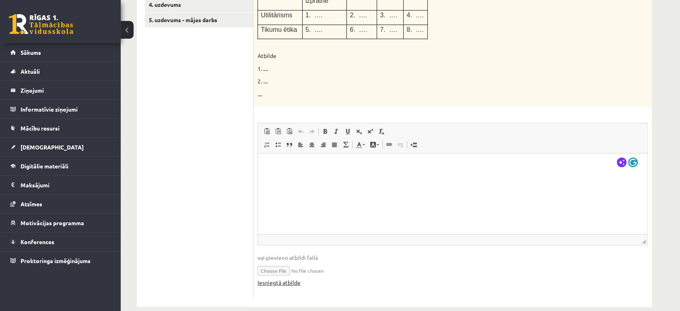
scroll to position [219, 0]
click at [286, 276] on link "Iesniegtā atbilde" at bounding box center [279, 280] width 43 height 8
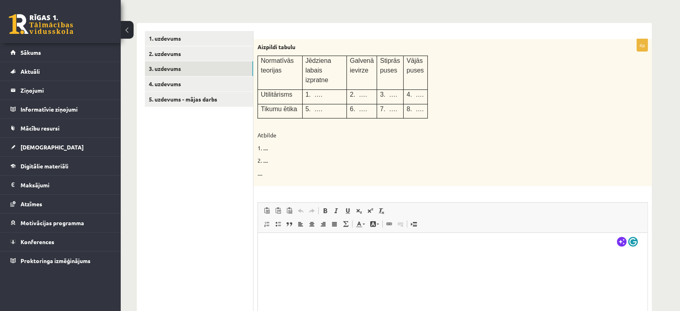
scroll to position [130, 0]
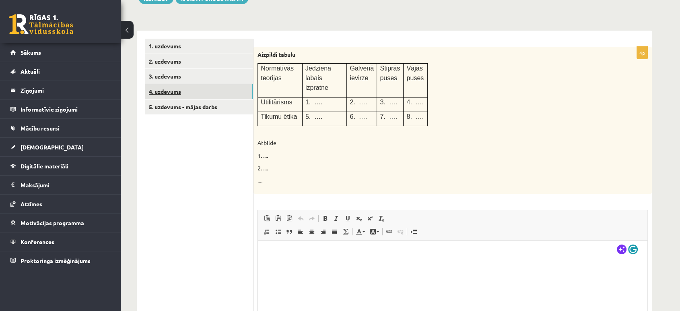
click at [219, 94] on link "4. uzdevums" at bounding box center [199, 91] width 108 height 15
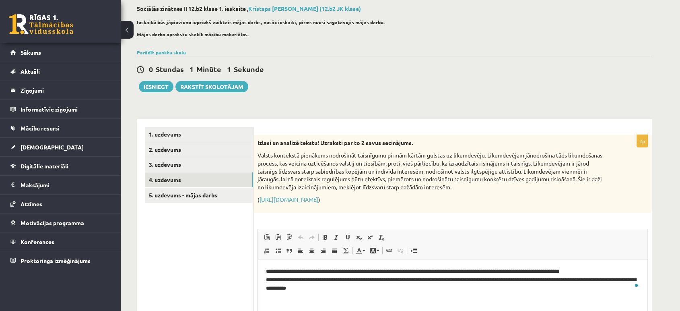
scroll to position [45, 0]
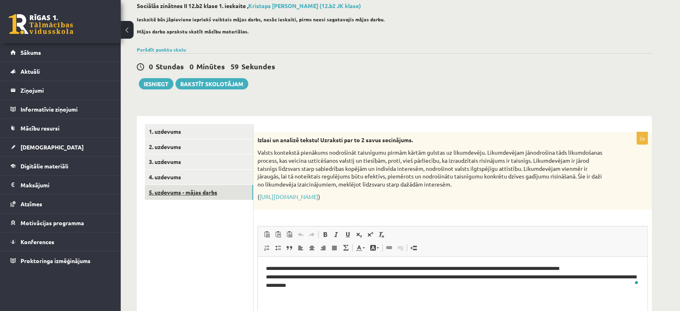
click at [203, 192] on link "5. uzdevums - mājas darbs" at bounding box center [199, 192] width 108 height 15
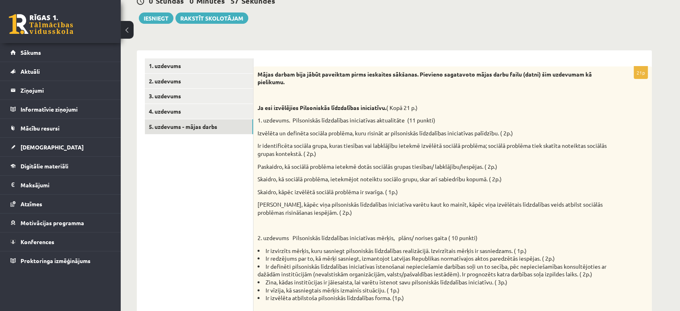
scroll to position [0, 0]
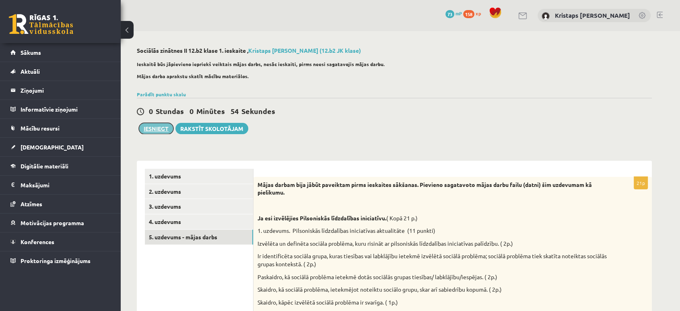
click at [162, 130] on button "Iesniegt" at bounding box center [156, 128] width 35 height 11
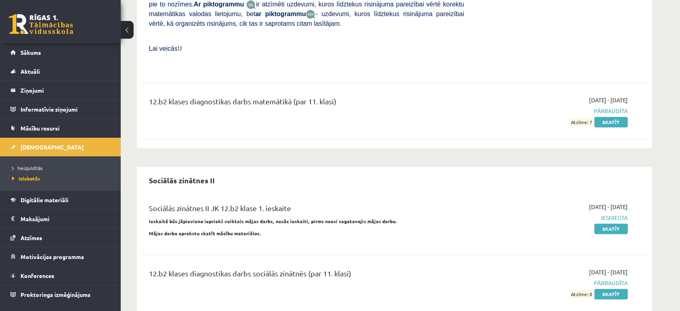
scroll to position [324, 0]
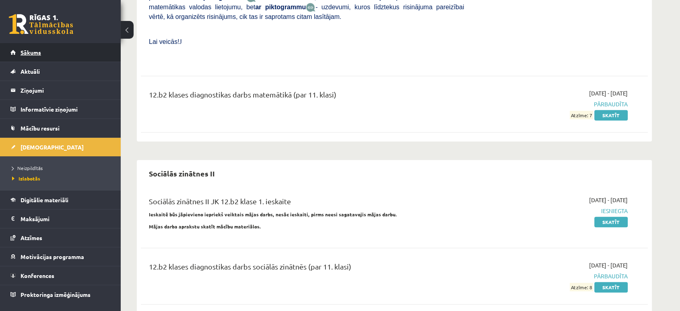
click at [58, 58] on link "Sākums" at bounding box center [60, 52] width 100 height 19
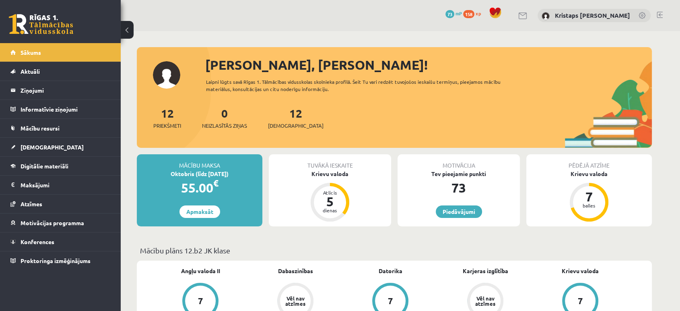
click at [661, 15] on link at bounding box center [660, 15] width 6 height 6
